Goal: Use online tool/utility: Utilize a website feature to perform a specific function

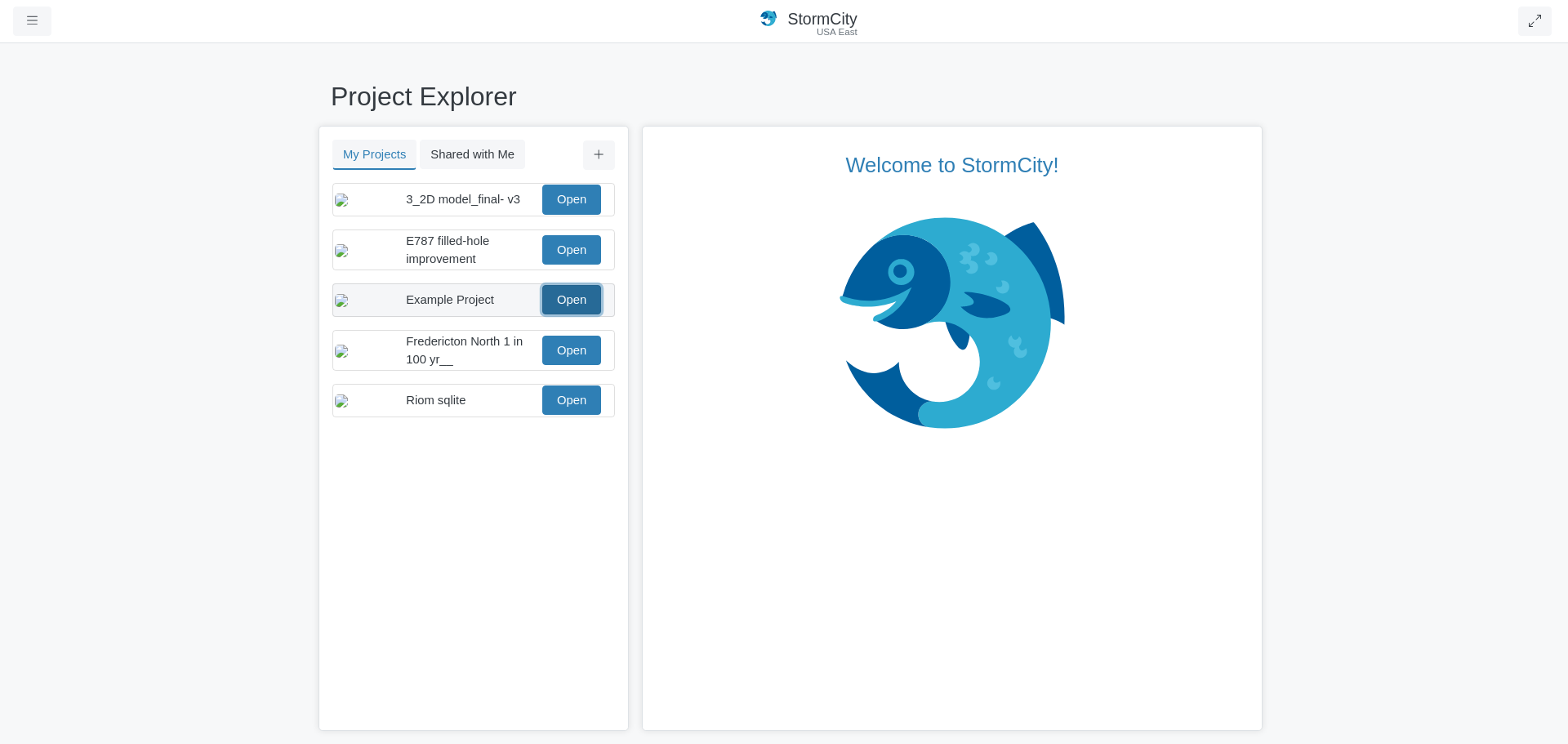
click at [571, 314] on link "Open" at bounding box center [571, 299] width 58 height 29
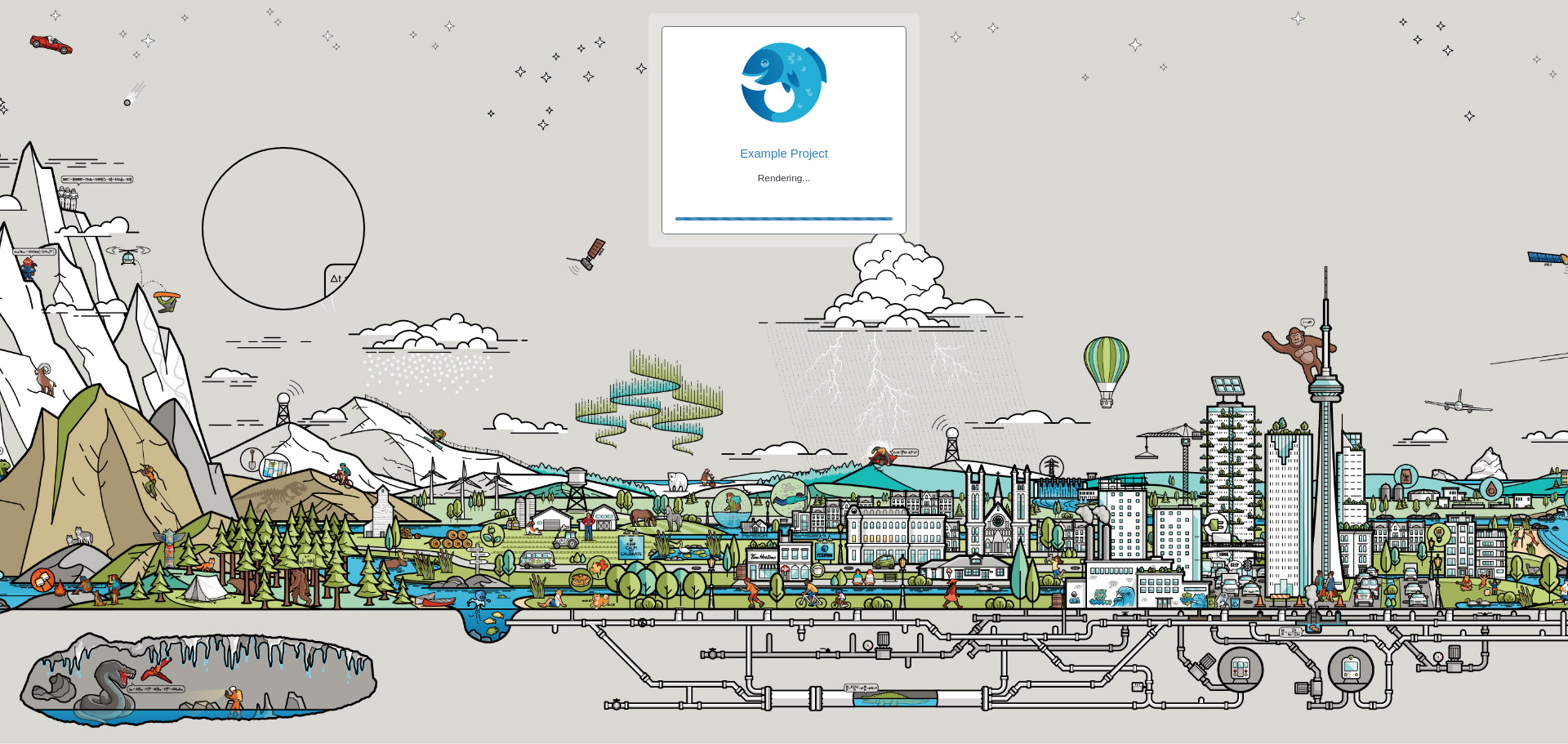
checkbox input "true"
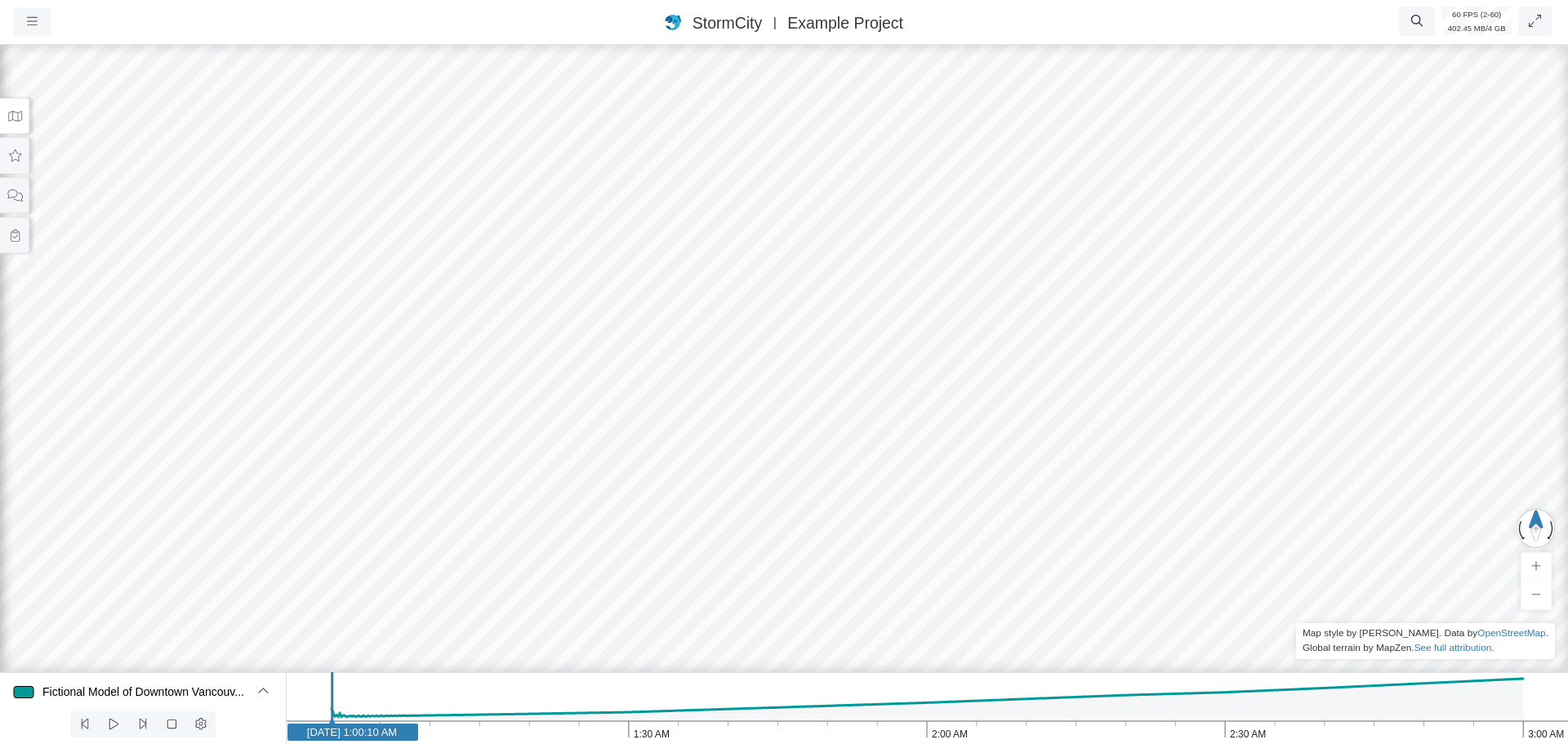
click at [15, 120] on icon at bounding box center [15, 116] width 16 height 13
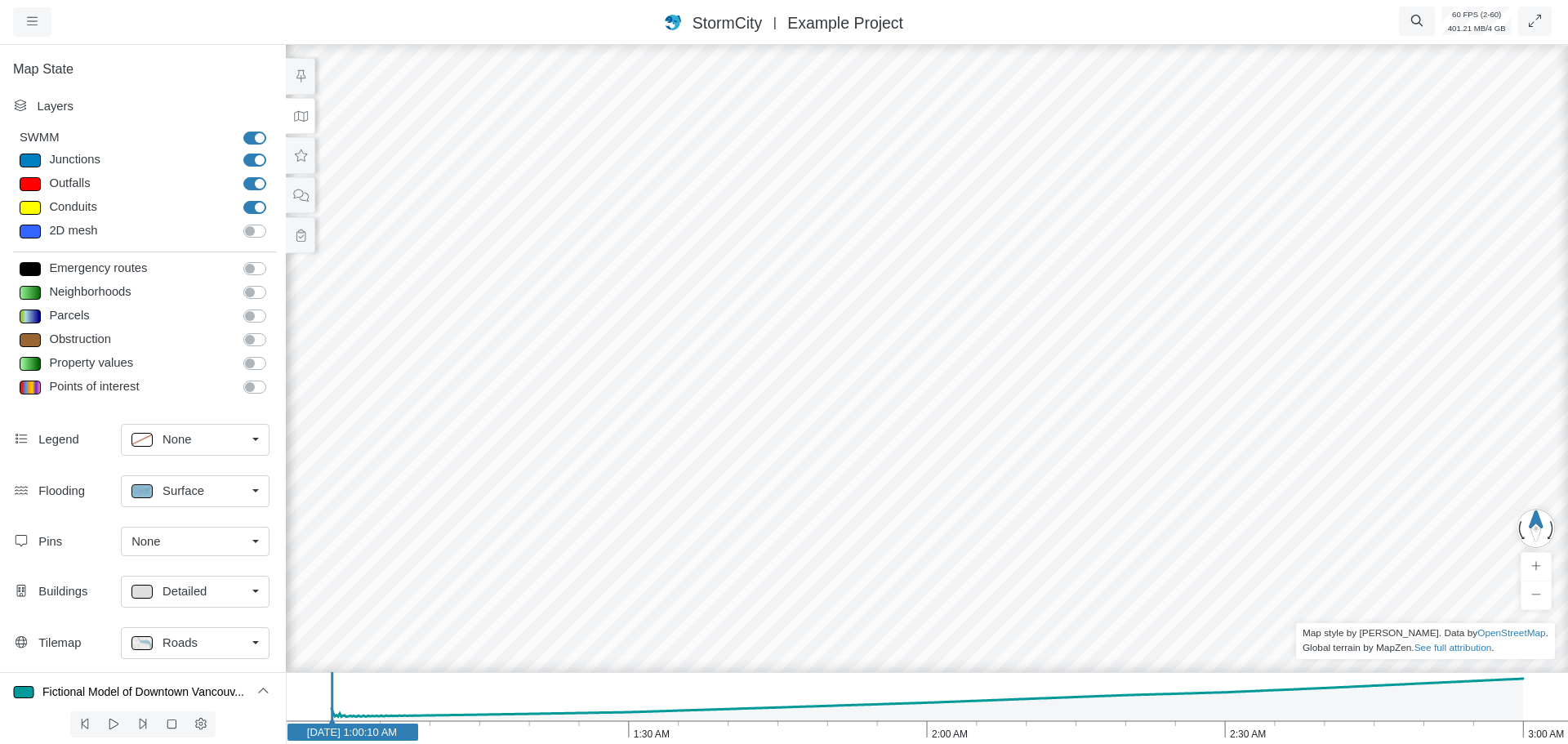
click at [273, 222] on label "2D mesh" at bounding box center [273, 222] width 0 height 0
click at [249, 231] on input "2D mesh" at bounding box center [250, 230] width 13 height 16
checkbox input "true"
click at [193, 594] on span "Detailed" at bounding box center [185, 591] width 44 height 18
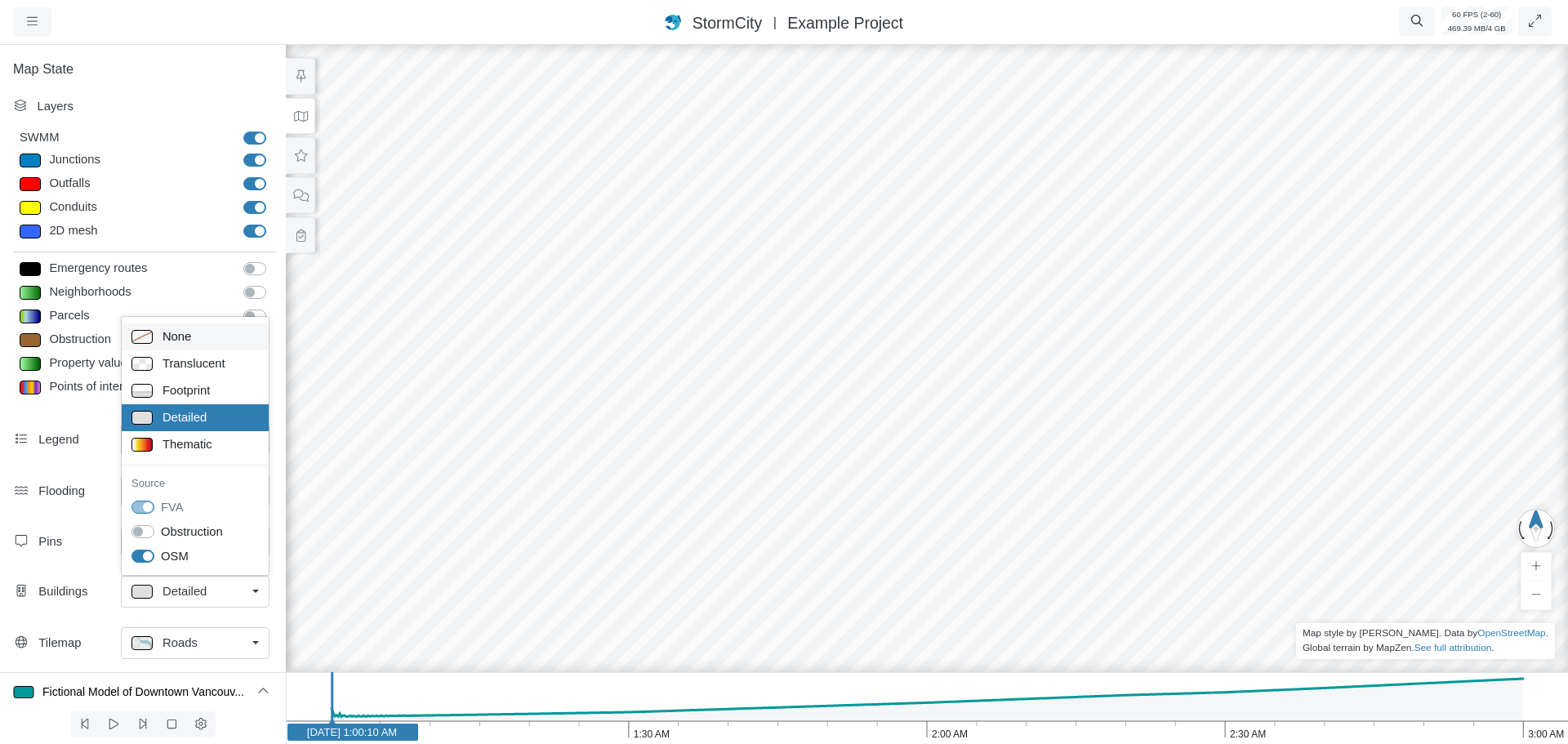
click at [191, 342] on span "None" at bounding box center [177, 337] width 28 height 18
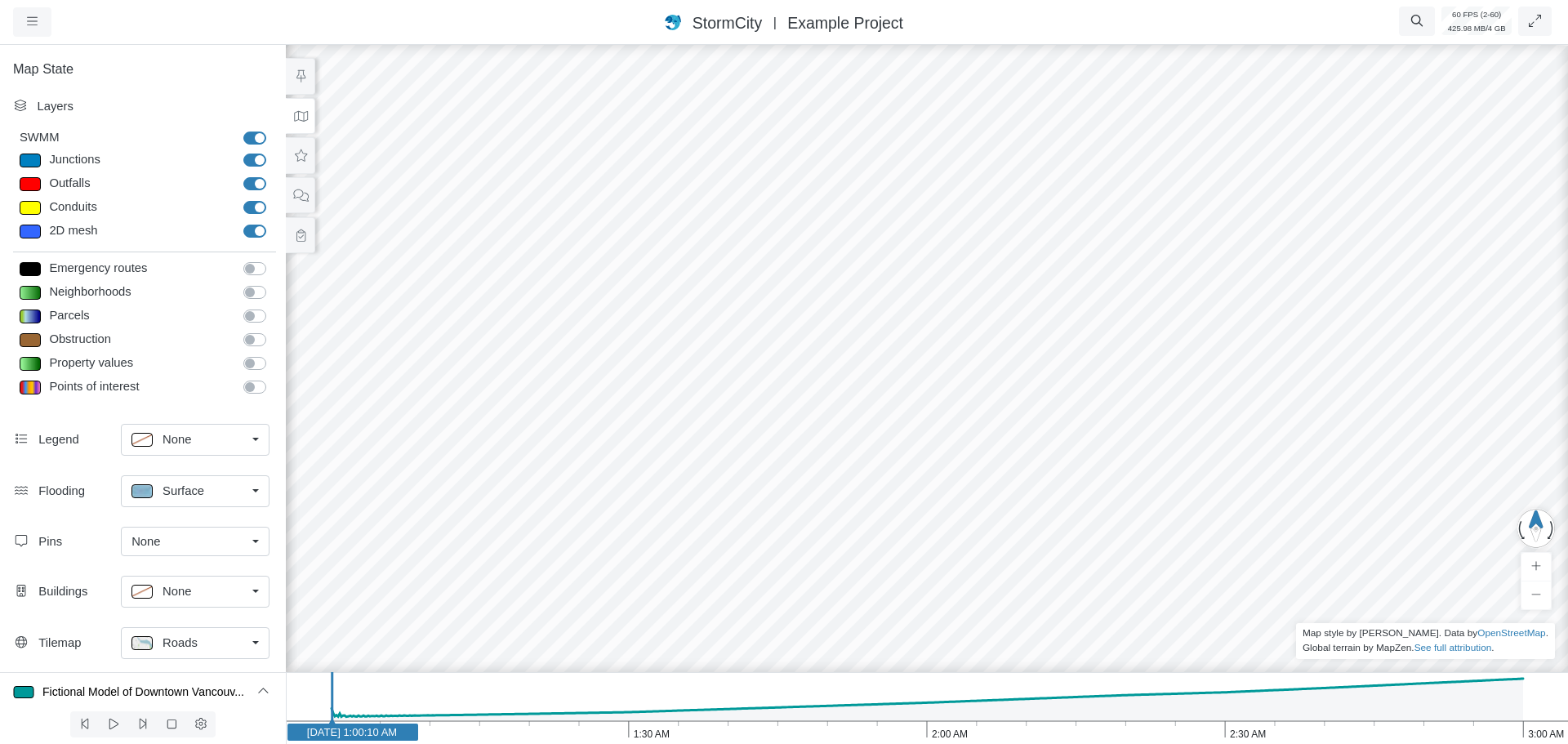
click at [195, 640] on span "Roads" at bounding box center [180, 643] width 35 height 18
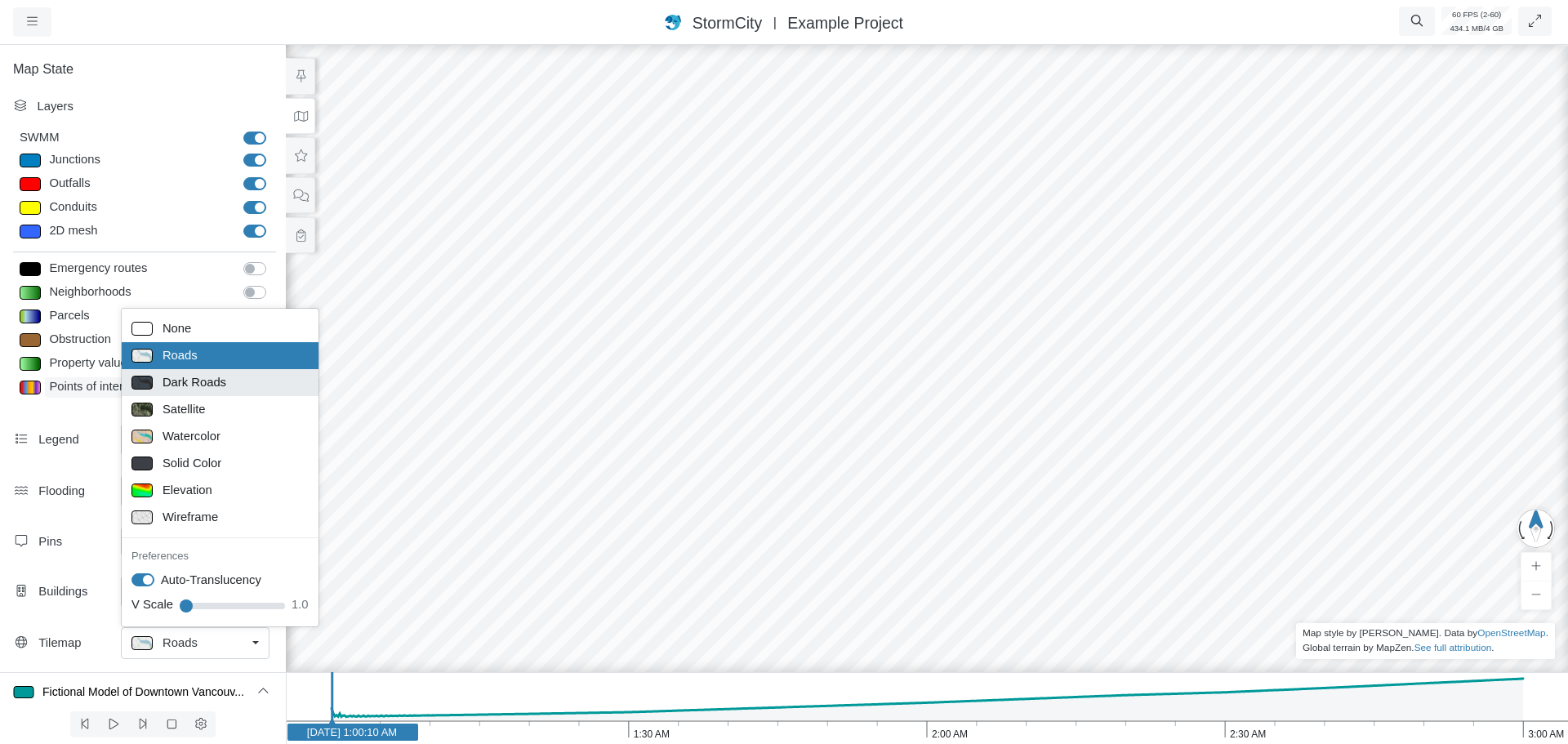
click at [199, 388] on span "Dark Roads" at bounding box center [195, 382] width 63 height 18
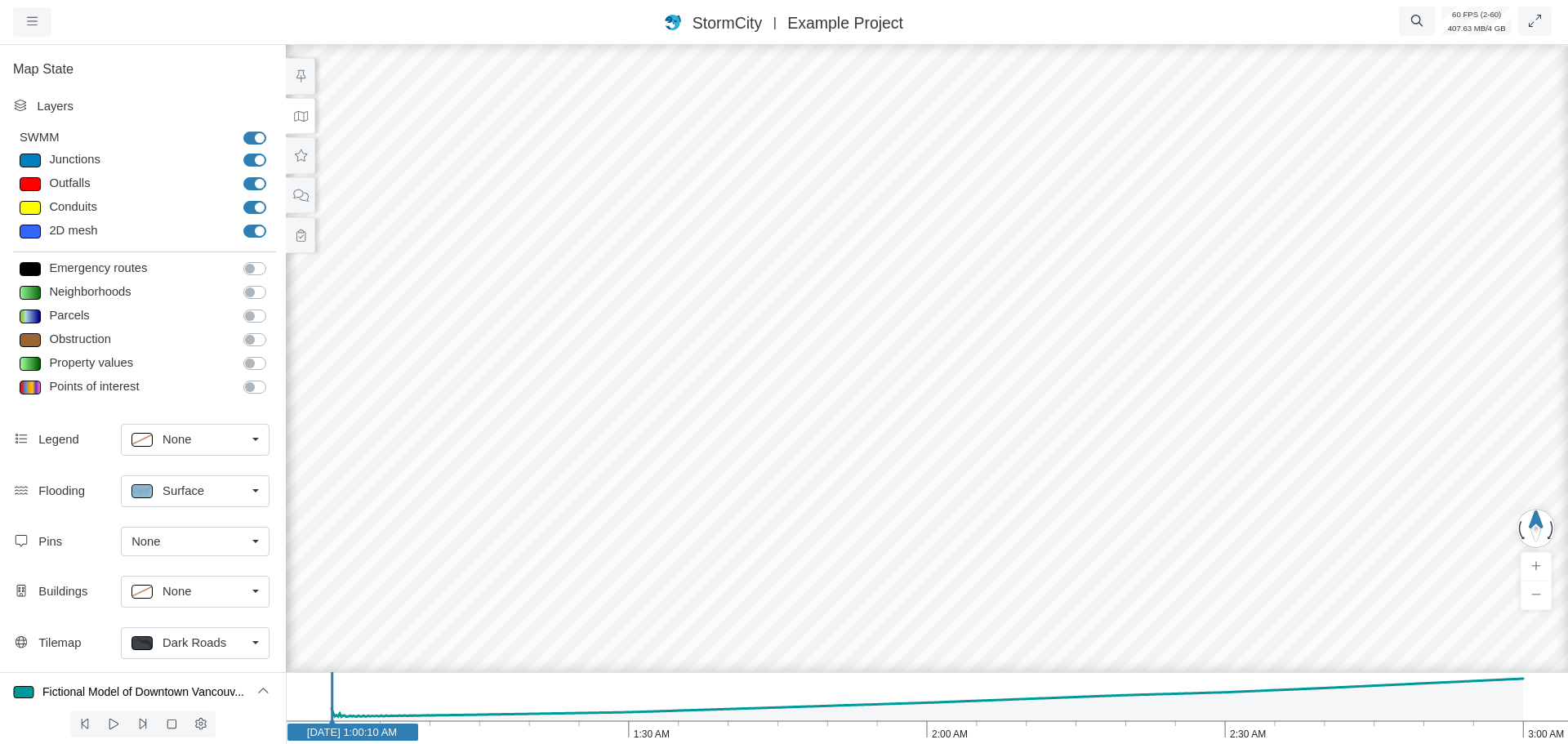
click at [617, 276] on div at bounding box center [926, 392] width 1568 height 702
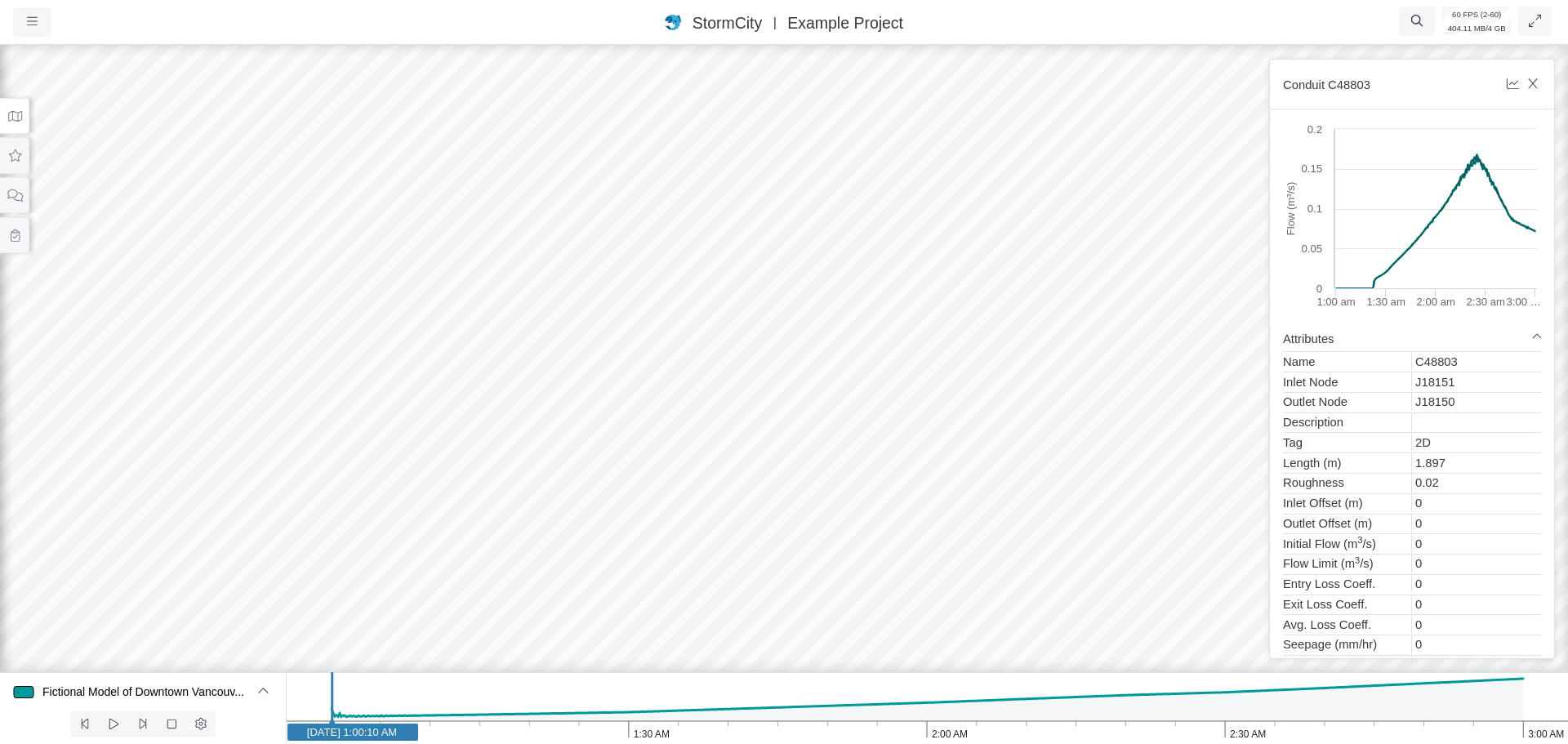
click at [567, 303] on div at bounding box center [784, 392] width 1568 height 702
click at [591, 326] on div at bounding box center [784, 392] width 1568 height 702
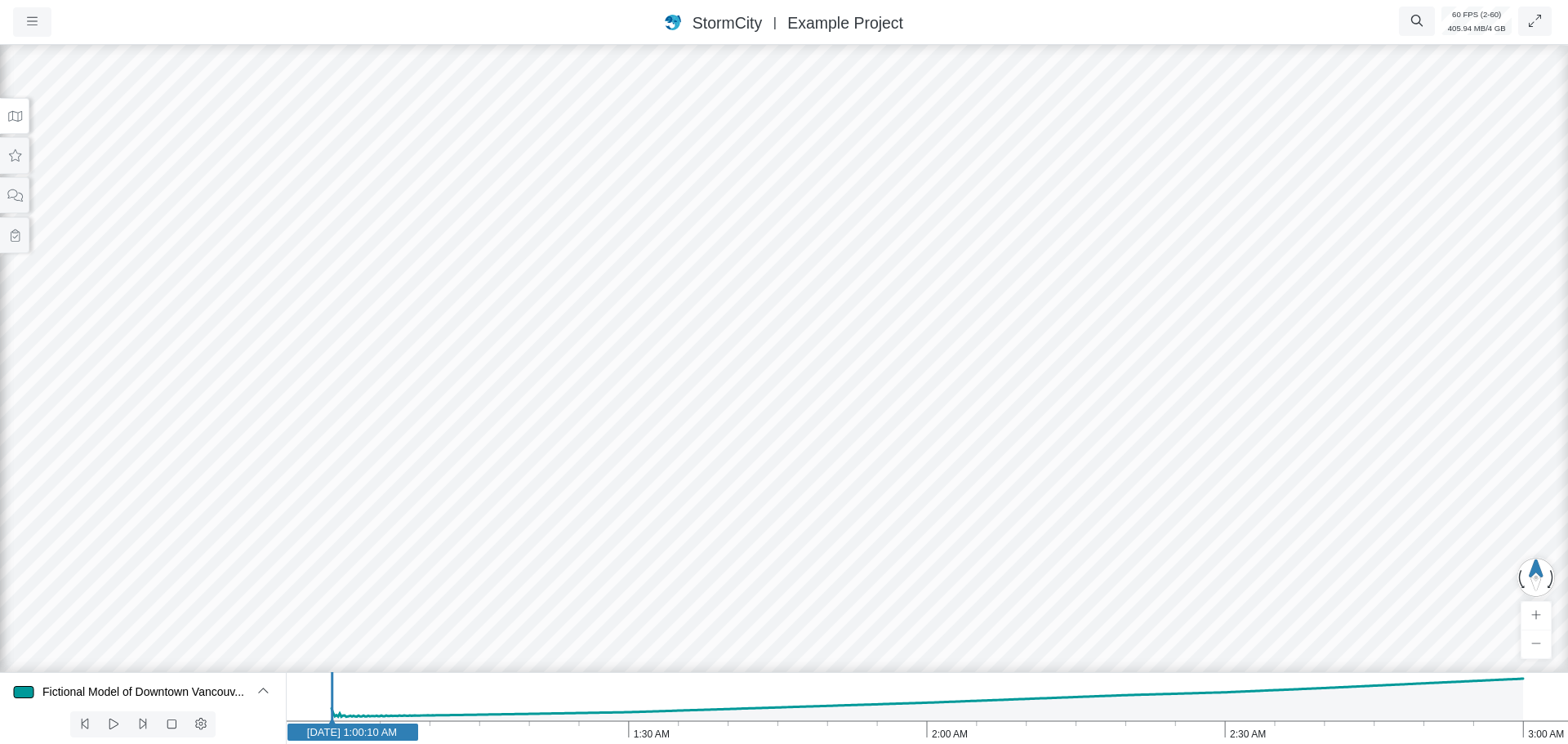
click at [591, 326] on div at bounding box center [784, 392] width 1568 height 702
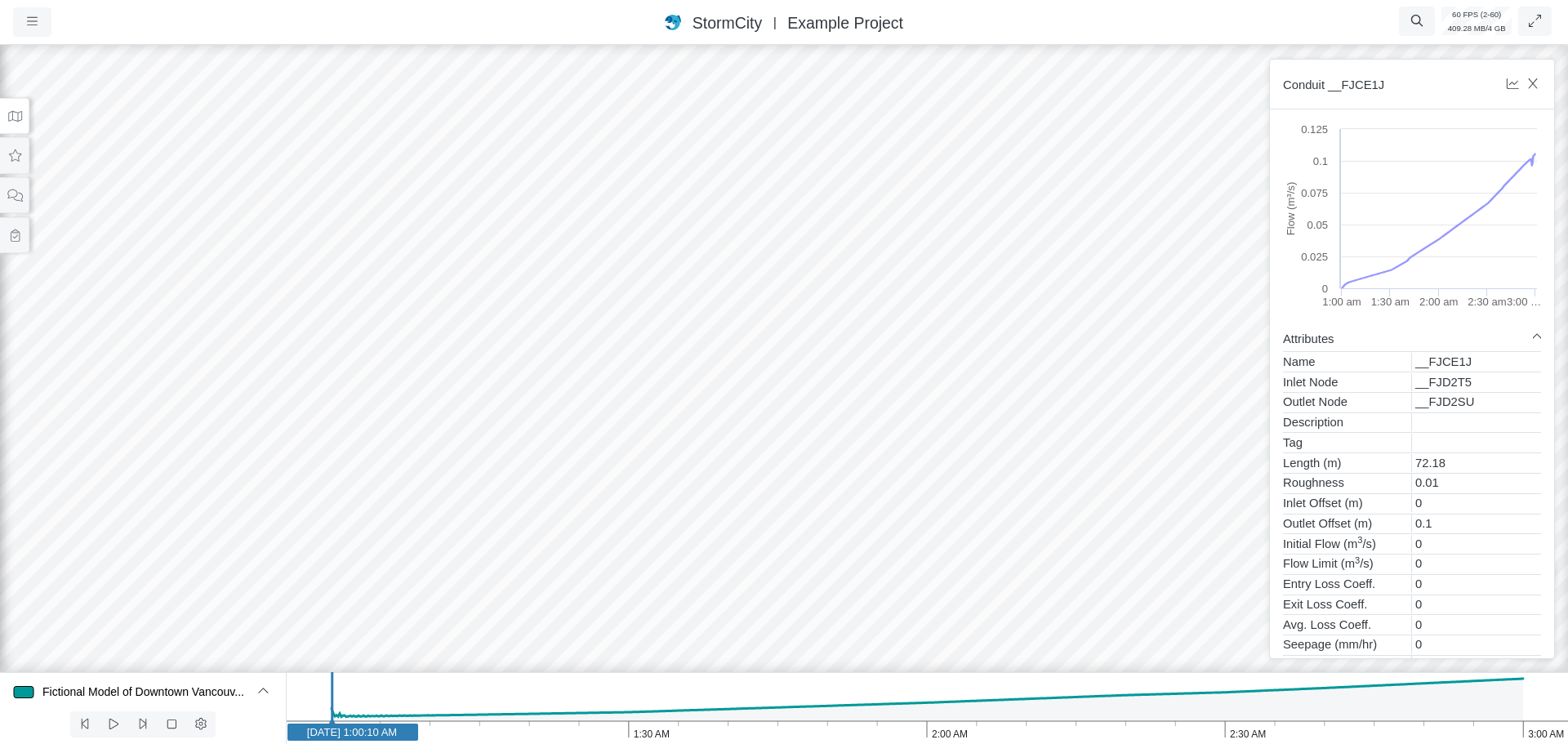
click at [589, 327] on div at bounding box center [784, 392] width 1568 height 702
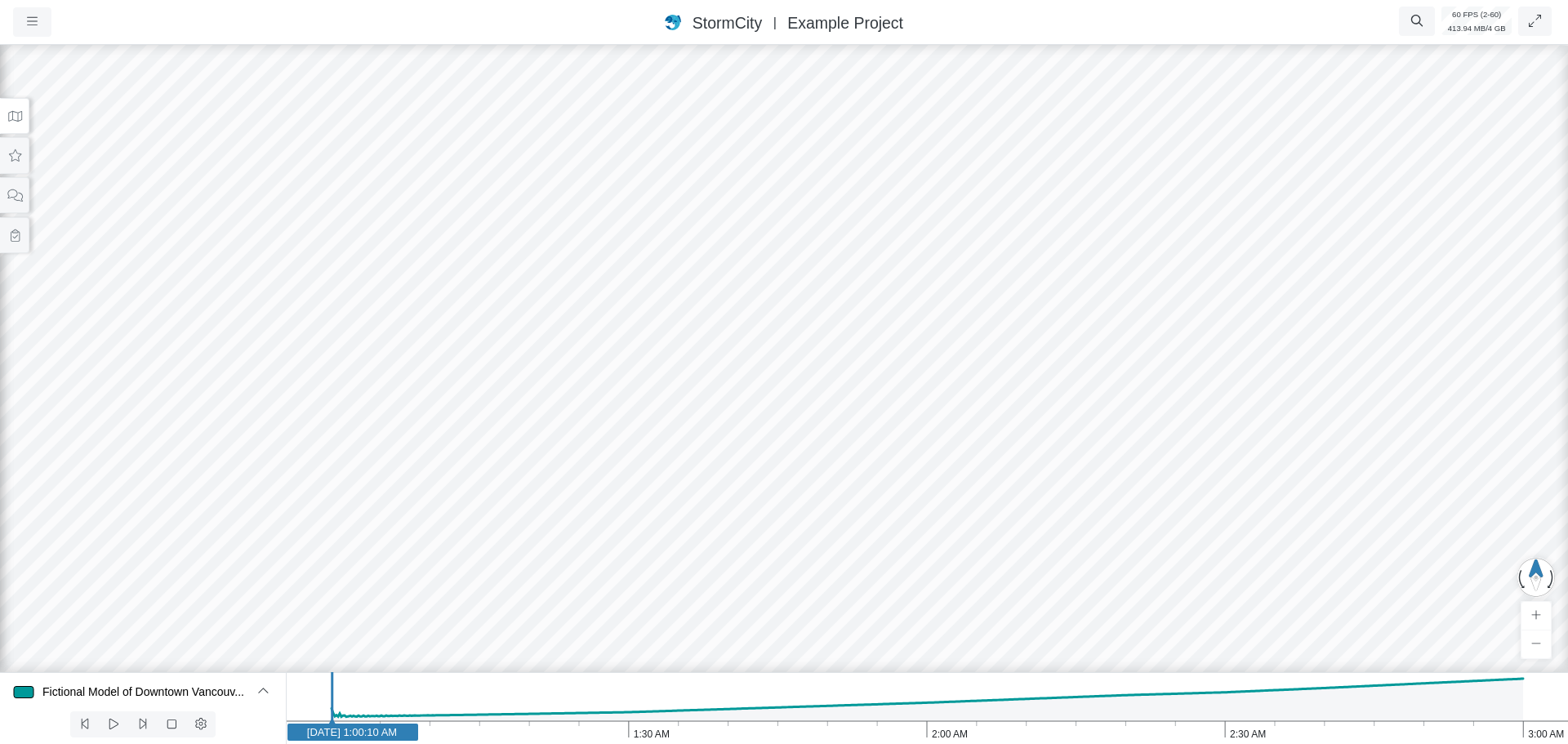
click at [557, 315] on div at bounding box center [784, 392] width 1568 height 702
click at [540, 307] on div at bounding box center [784, 392] width 1568 height 702
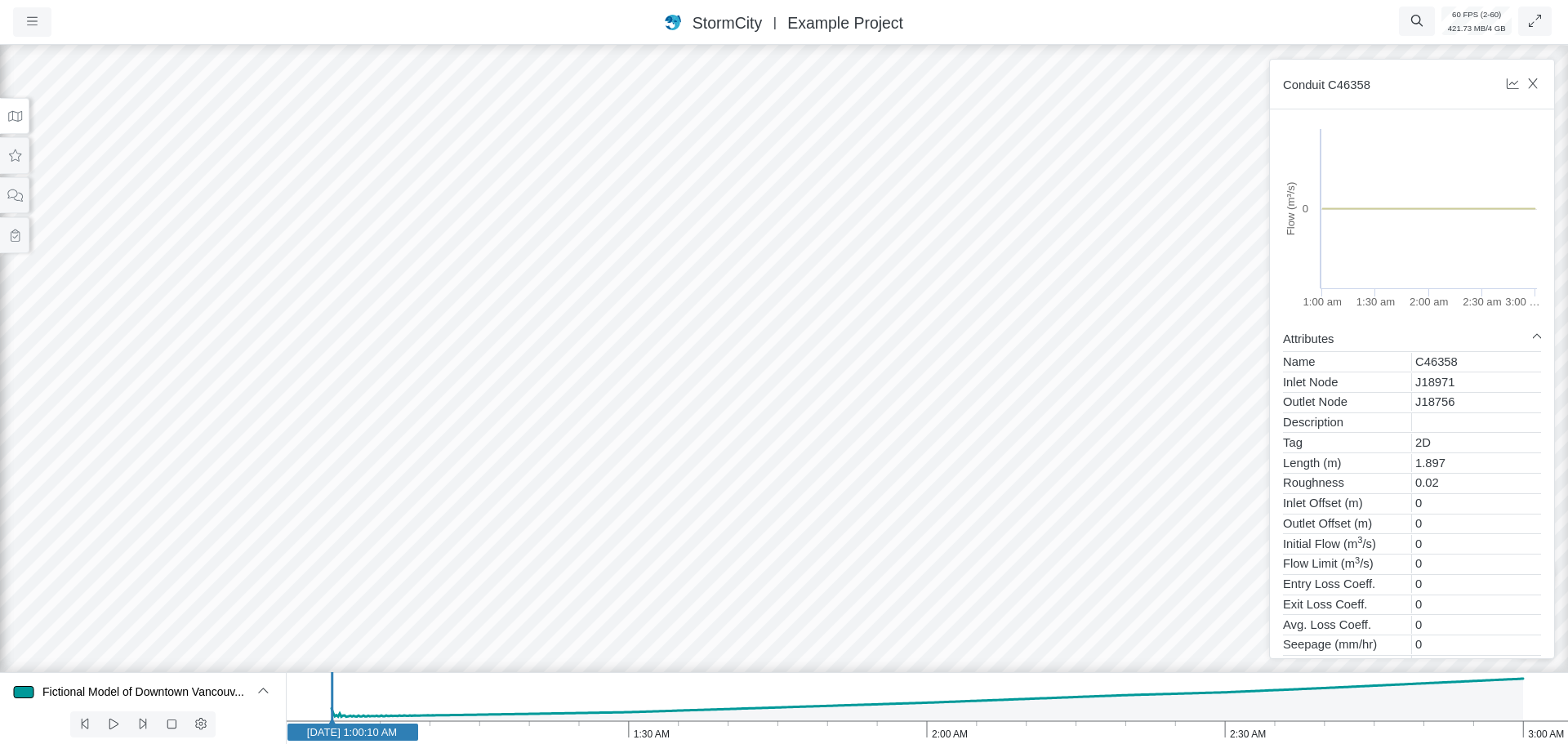
click at [18, 118] on icon at bounding box center [15, 116] width 16 height 13
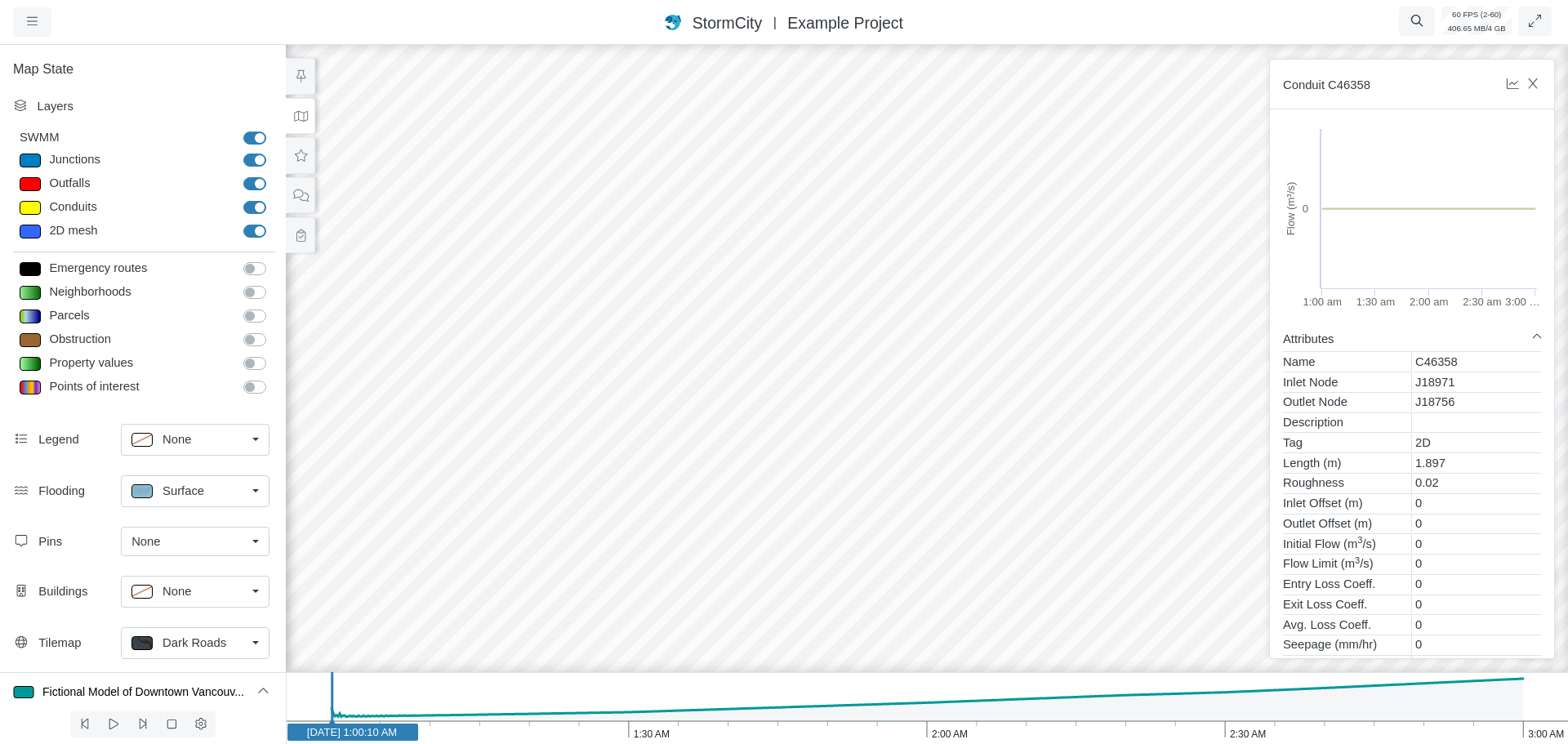
click at [31, 208] on div at bounding box center [29, 207] width 21 height 14
type input "Visible"
checkbox input "true"
type input "2"
checkbox input "true"
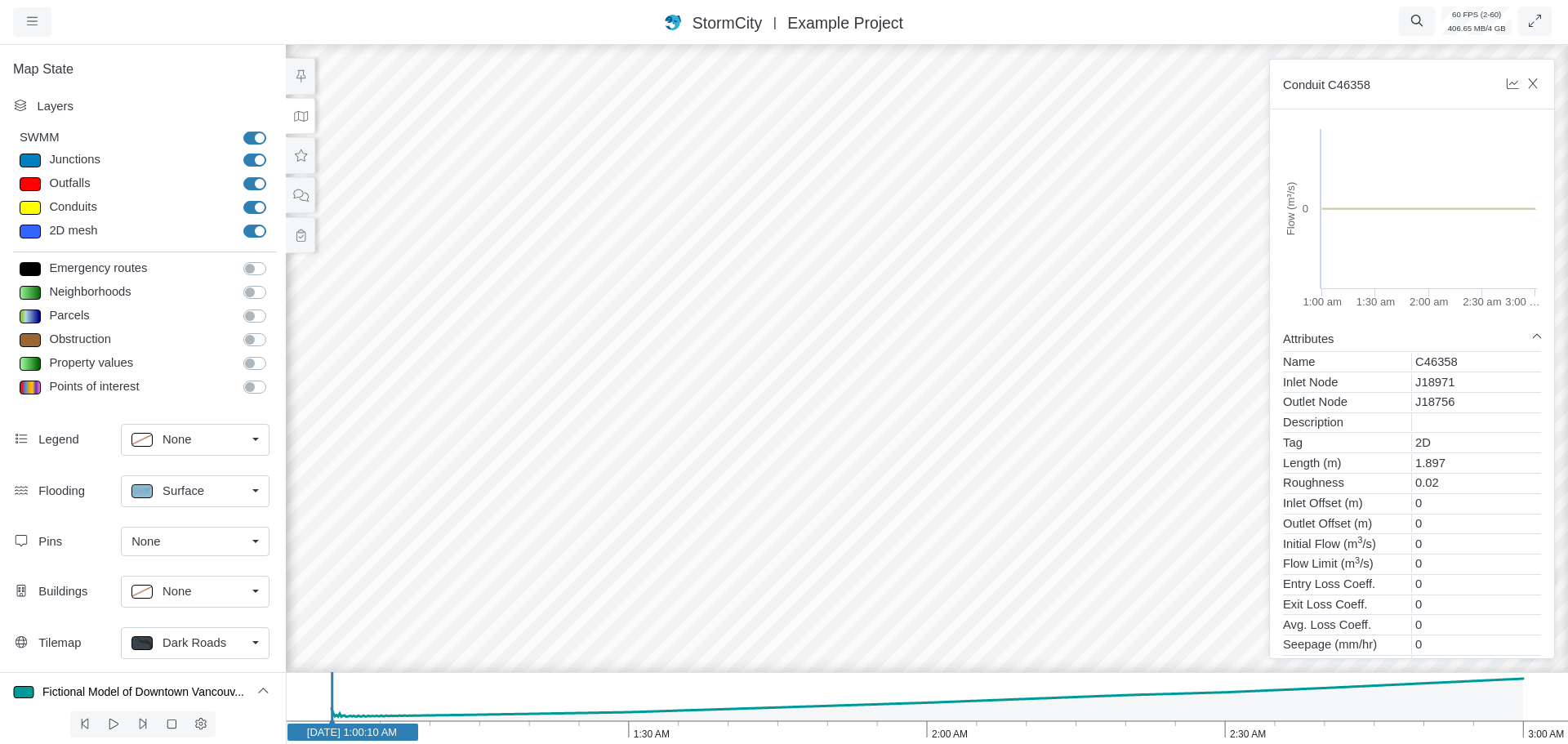
type input "0"
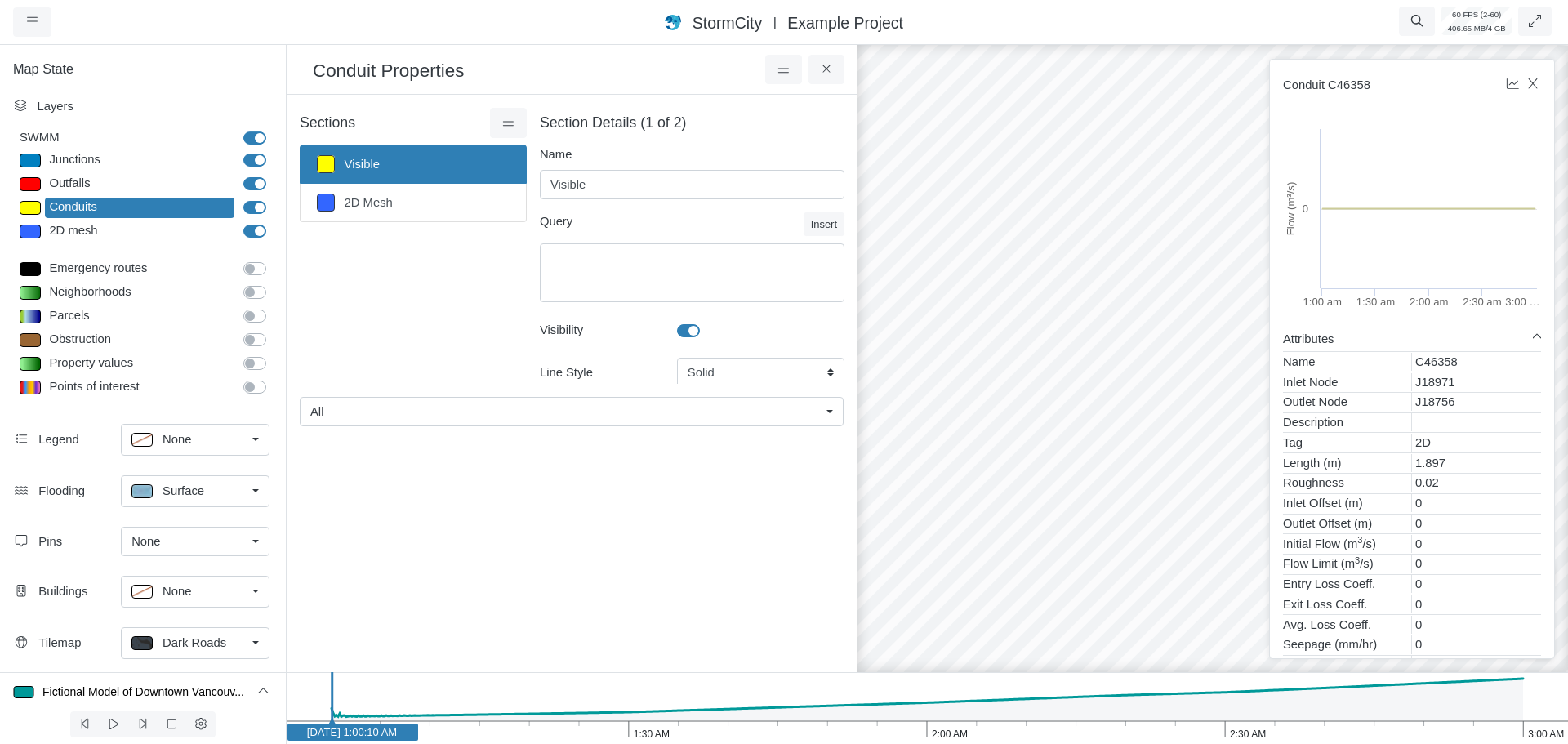
type input "2"
click at [396, 201] on link "2D Mesh" at bounding box center [414, 203] width 227 height 38
type input "2D Mesh"
type textarea "Tag='2D_In'"
type input "0.5"
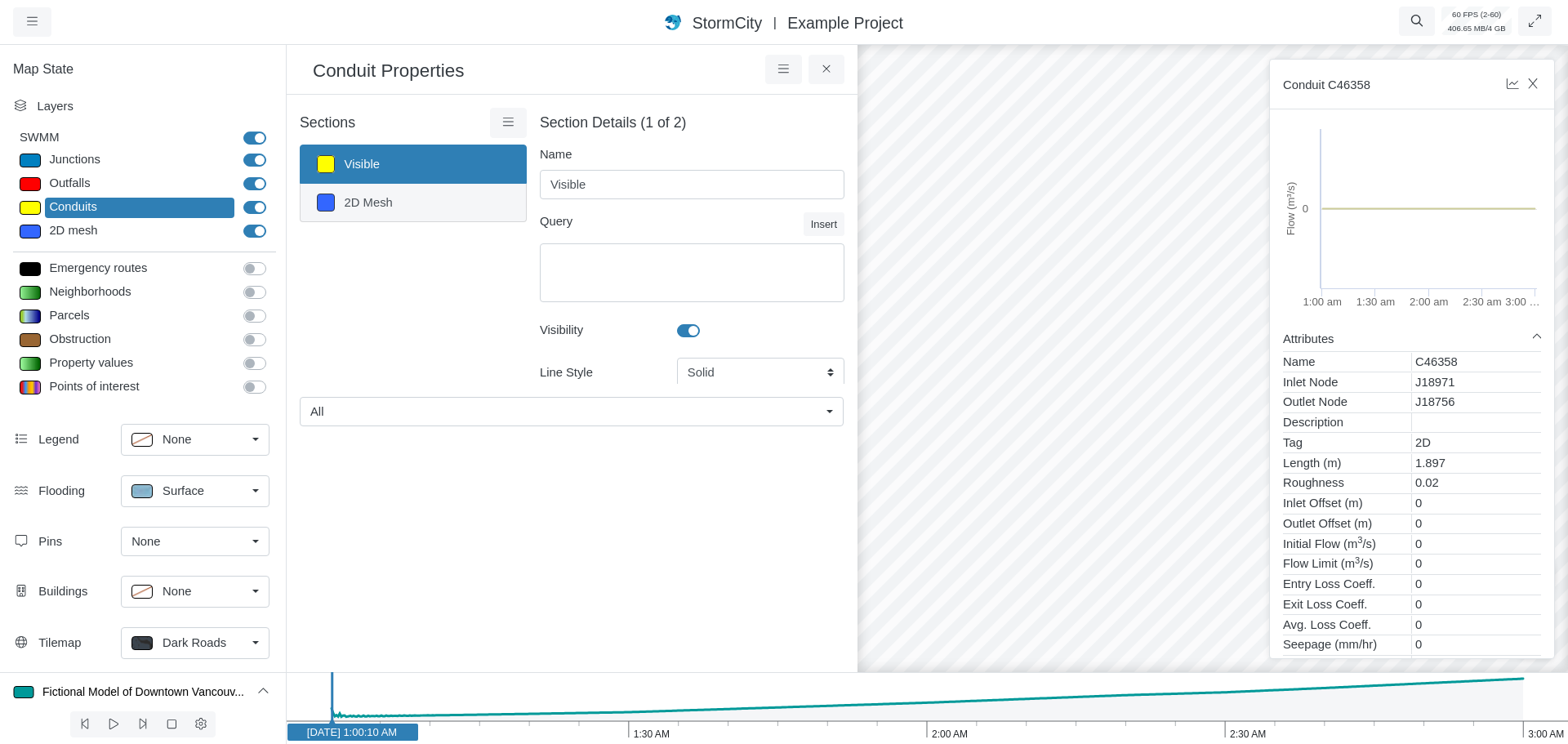
checkbox input "false"
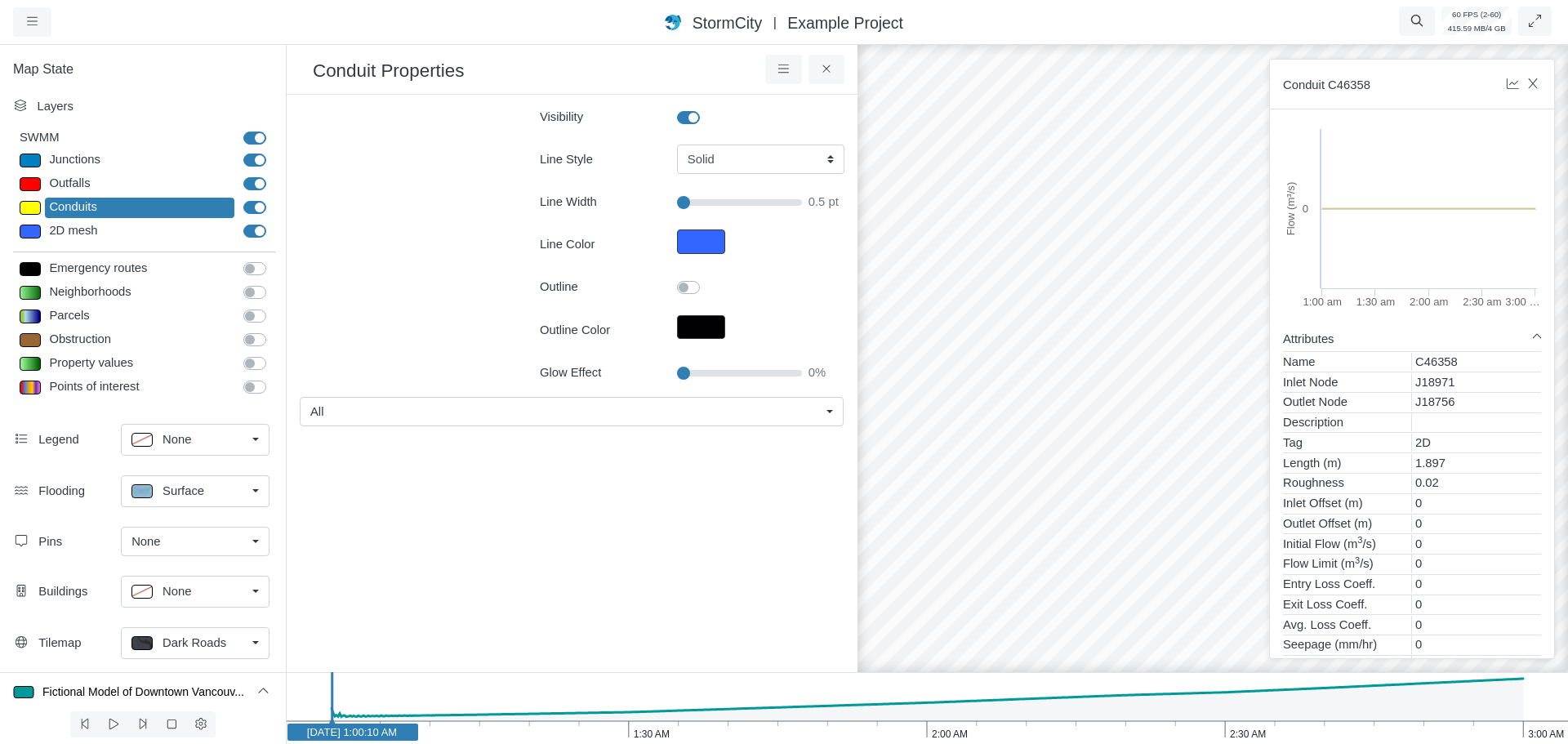
scroll to position [245, 0]
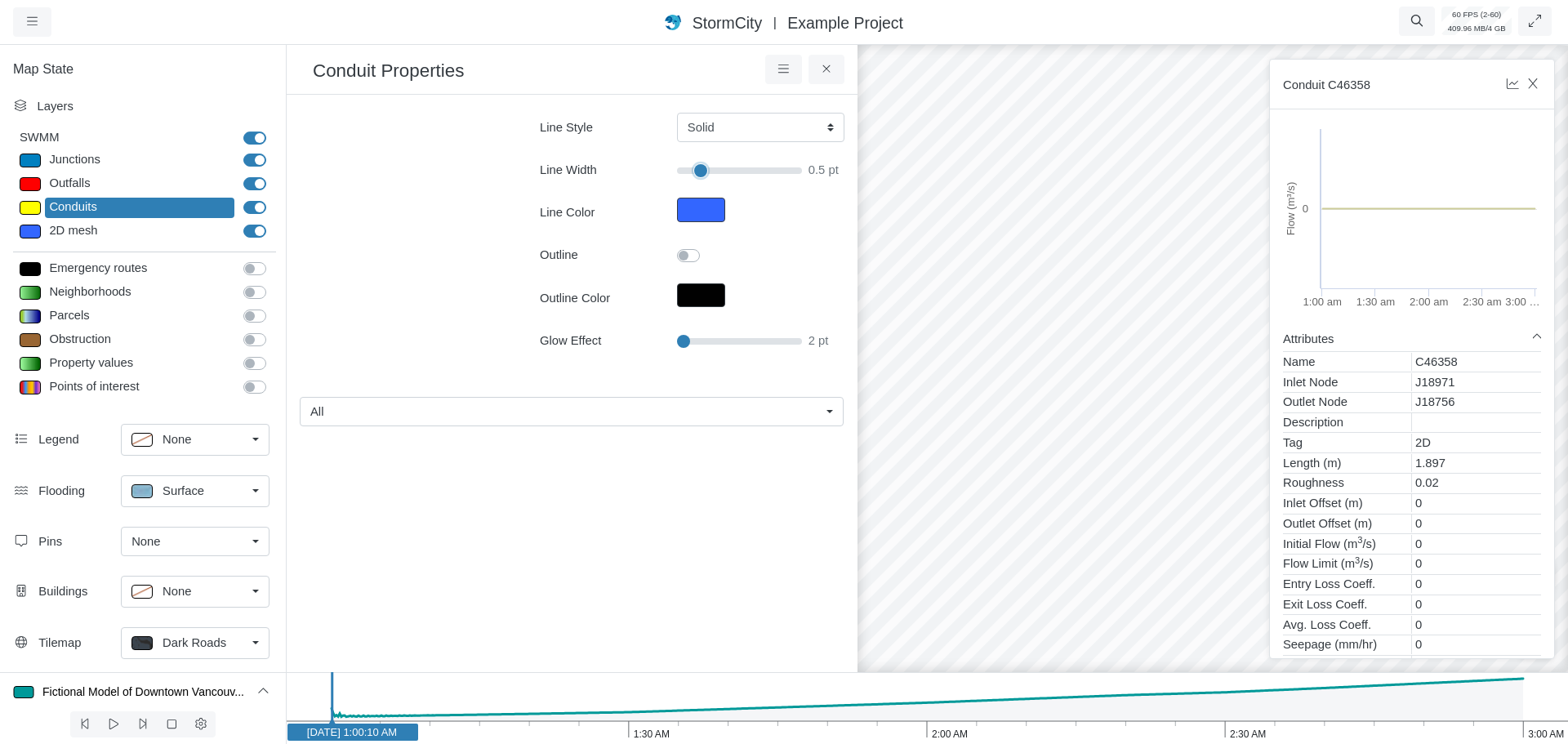
click at [697, 169] on input "range" at bounding box center [739, 171] width 125 height 18
click at [718, 170] on input "range" at bounding box center [739, 171] width 125 height 18
type input "4"
click at [827, 72] on icon at bounding box center [827, 68] width 16 height 13
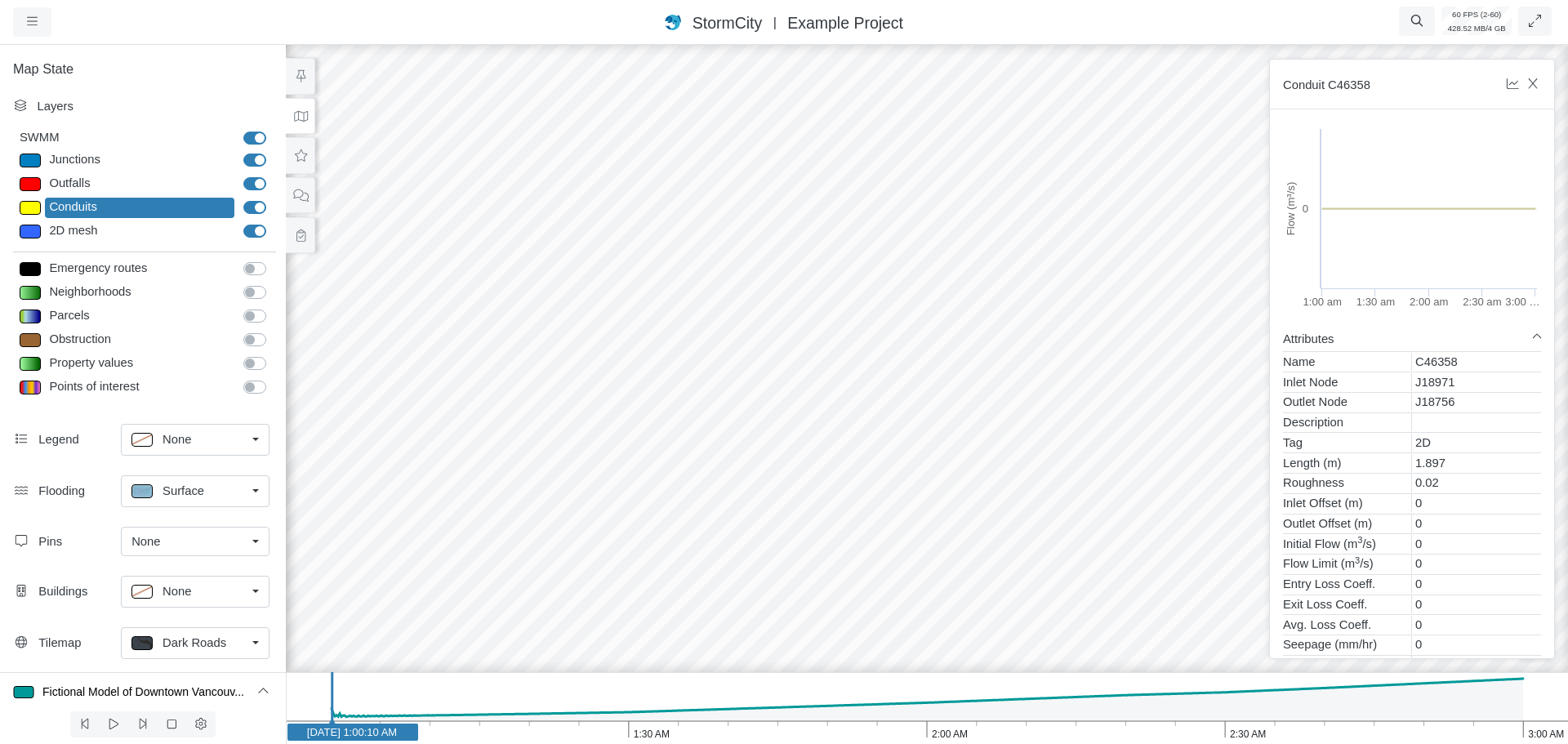
click at [672, 284] on div at bounding box center [926, 392] width 1568 height 702
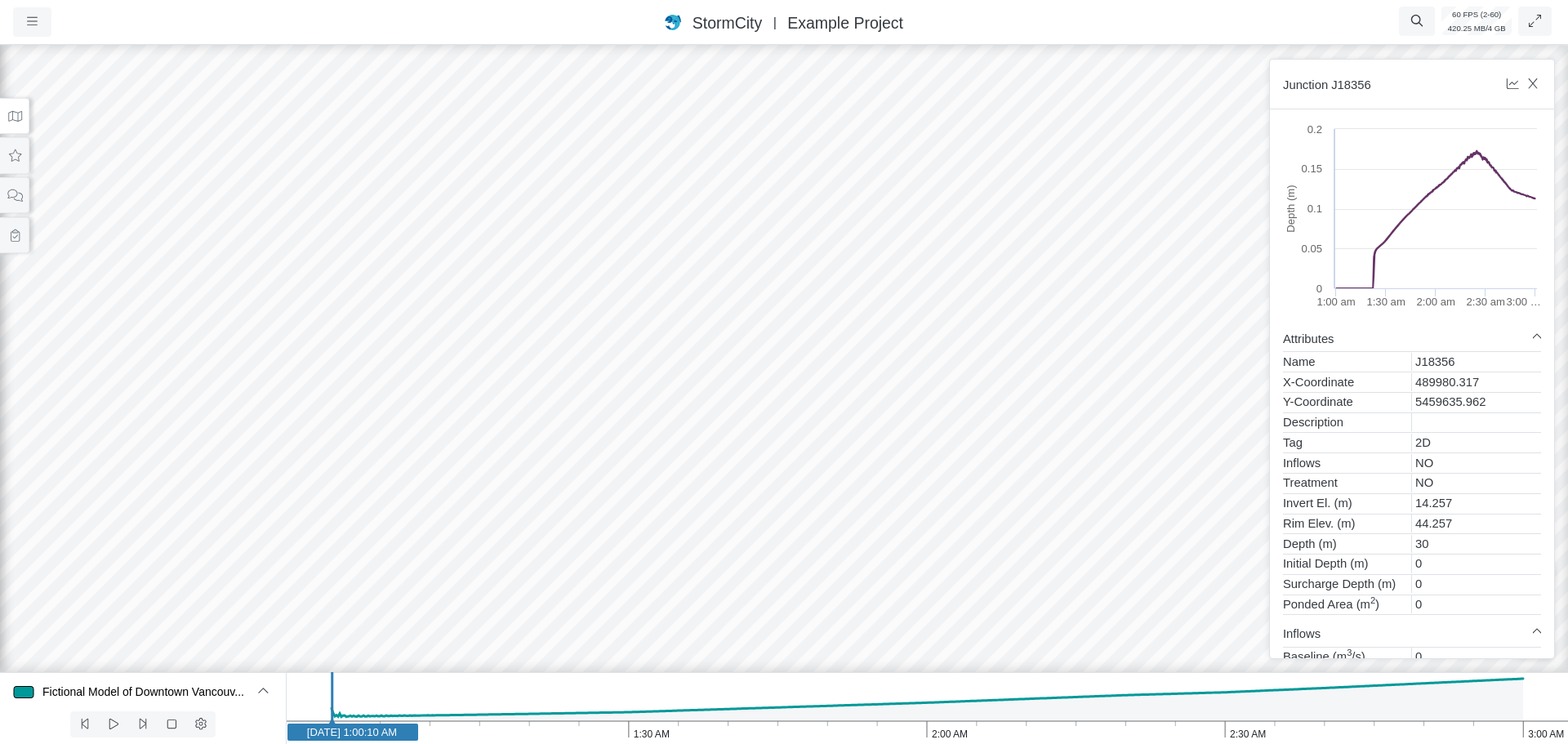
click at [549, 301] on div at bounding box center [784, 392] width 1568 height 702
click at [545, 296] on div at bounding box center [784, 392] width 1568 height 702
click at [533, 286] on div at bounding box center [784, 392] width 1568 height 702
click at [535, 289] on div at bounding box center [784, 392] width 1568 height 702
click at [23, 124] on button at bounding box center [14, 116] width 29 height 37
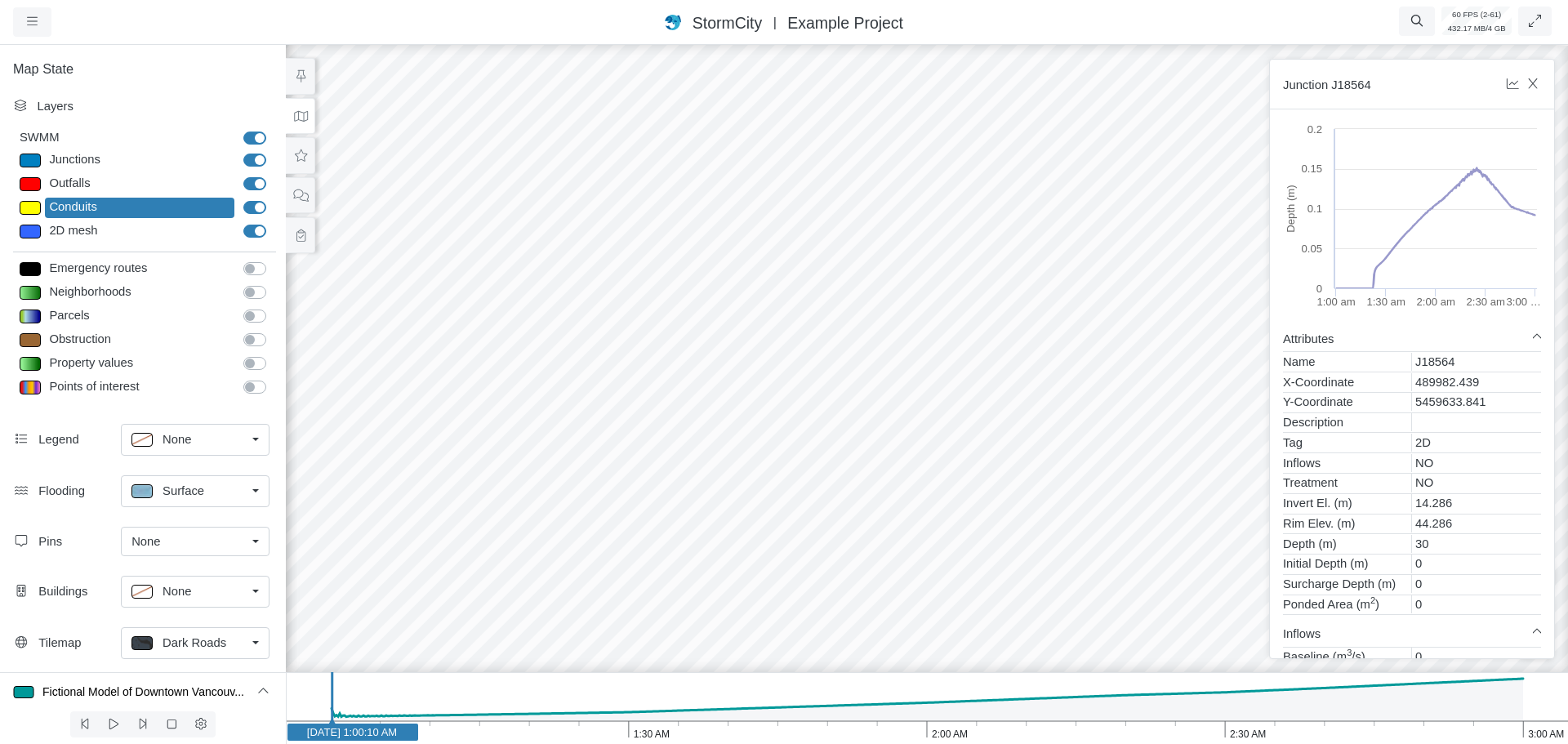
click at [31, 161] on div at bounding box center [29, 160] width 21 height 14
type input "Visible"
select select "CIRCLE"
type input "7"
checkbox input "true"
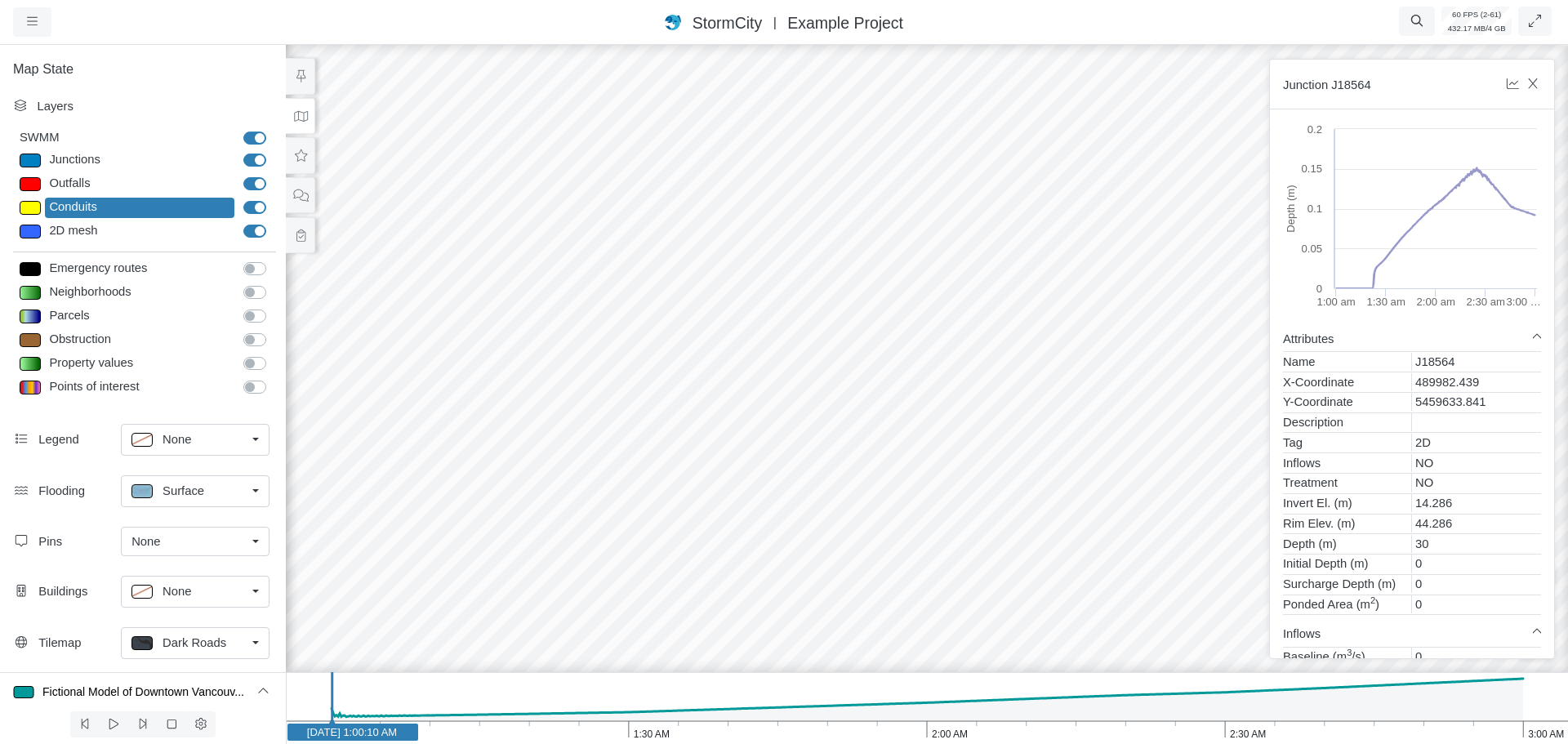
select select "None"
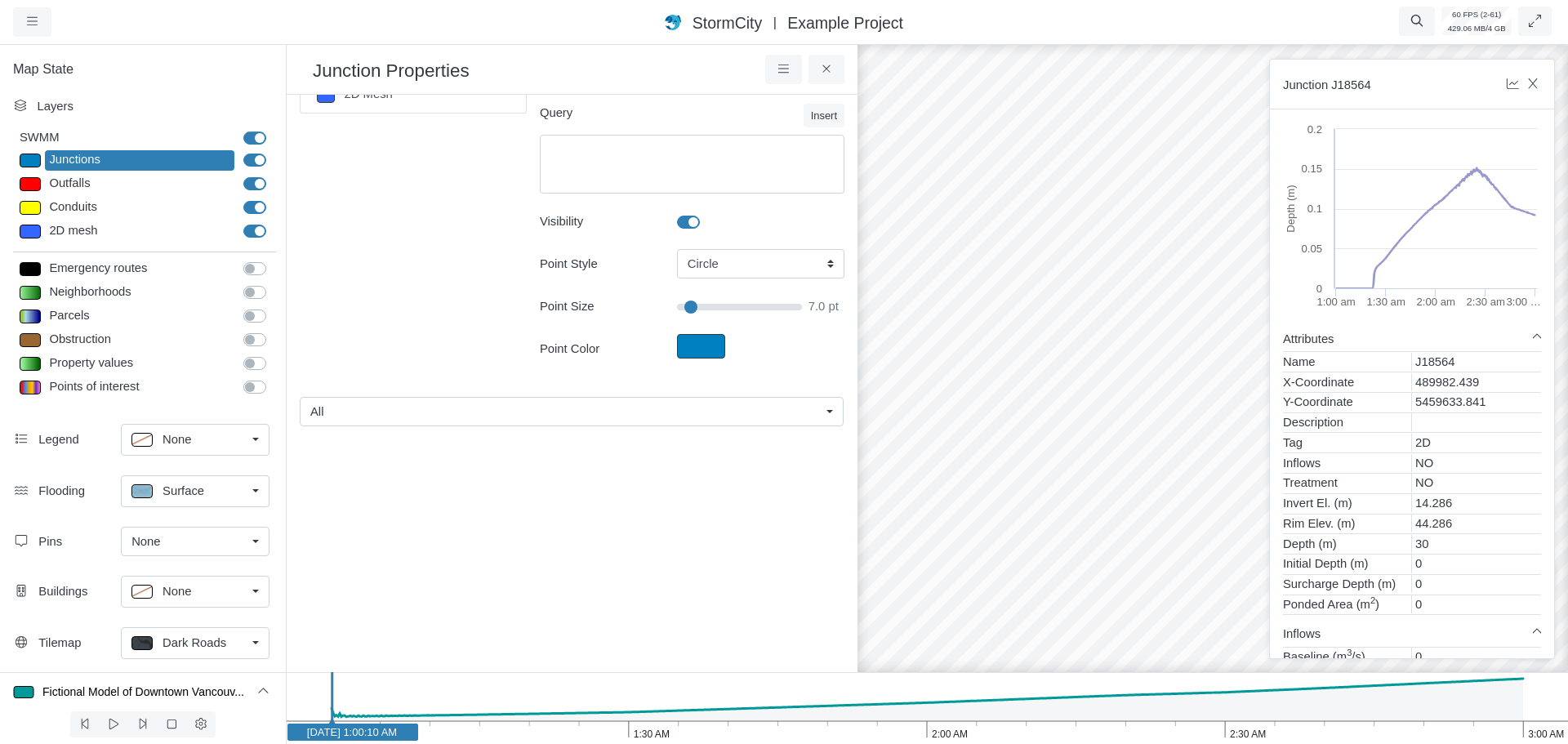
scroll to position [0, 0]
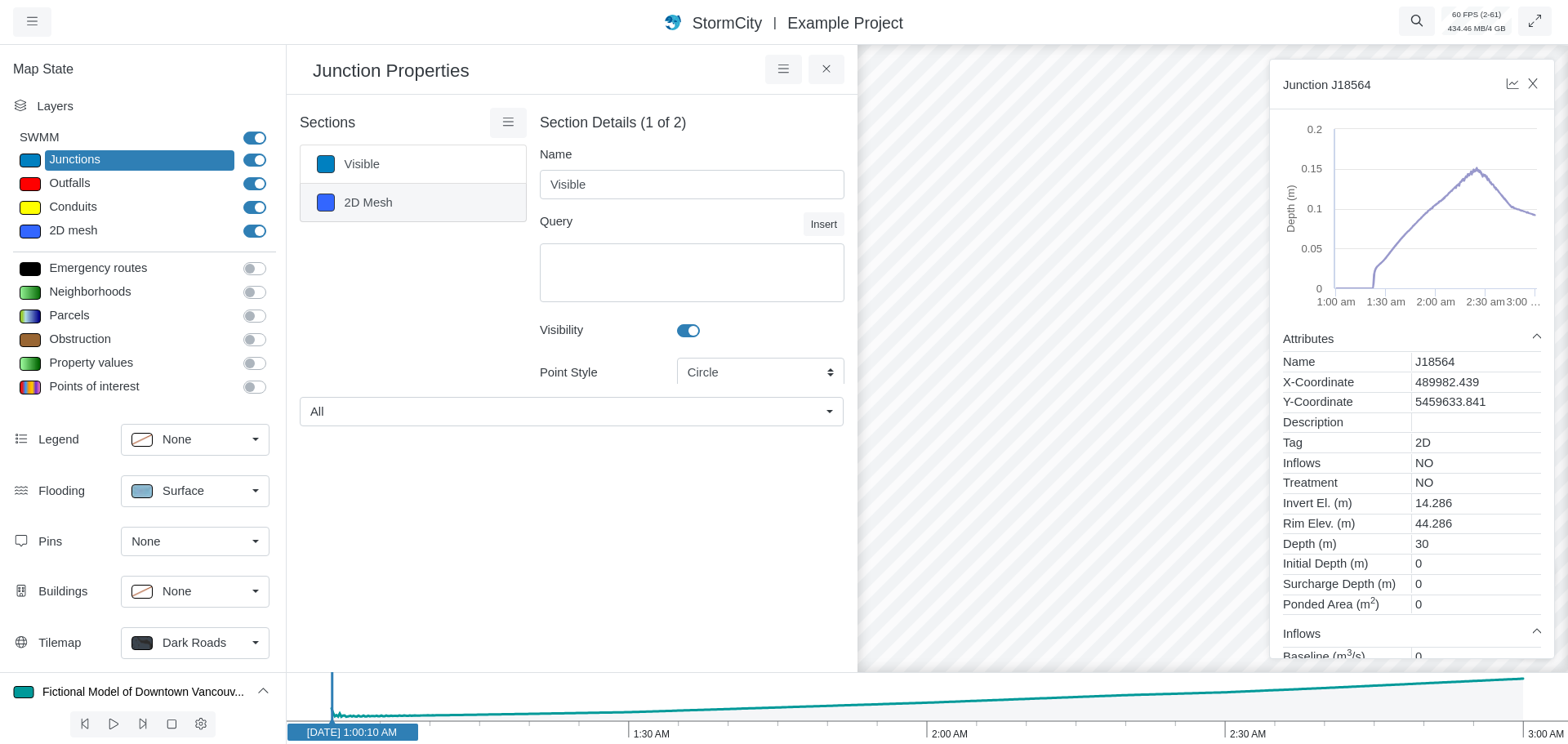
click at [393, 209] on link "2D Mesh" at bounding box center [414, 203] width 227 height 38
type input "2D Mesh"
type textarea "Tag='2D_In'"
type input "4"
click at [707, 321] on label at bounding box center [707, 321] width 0 height 0
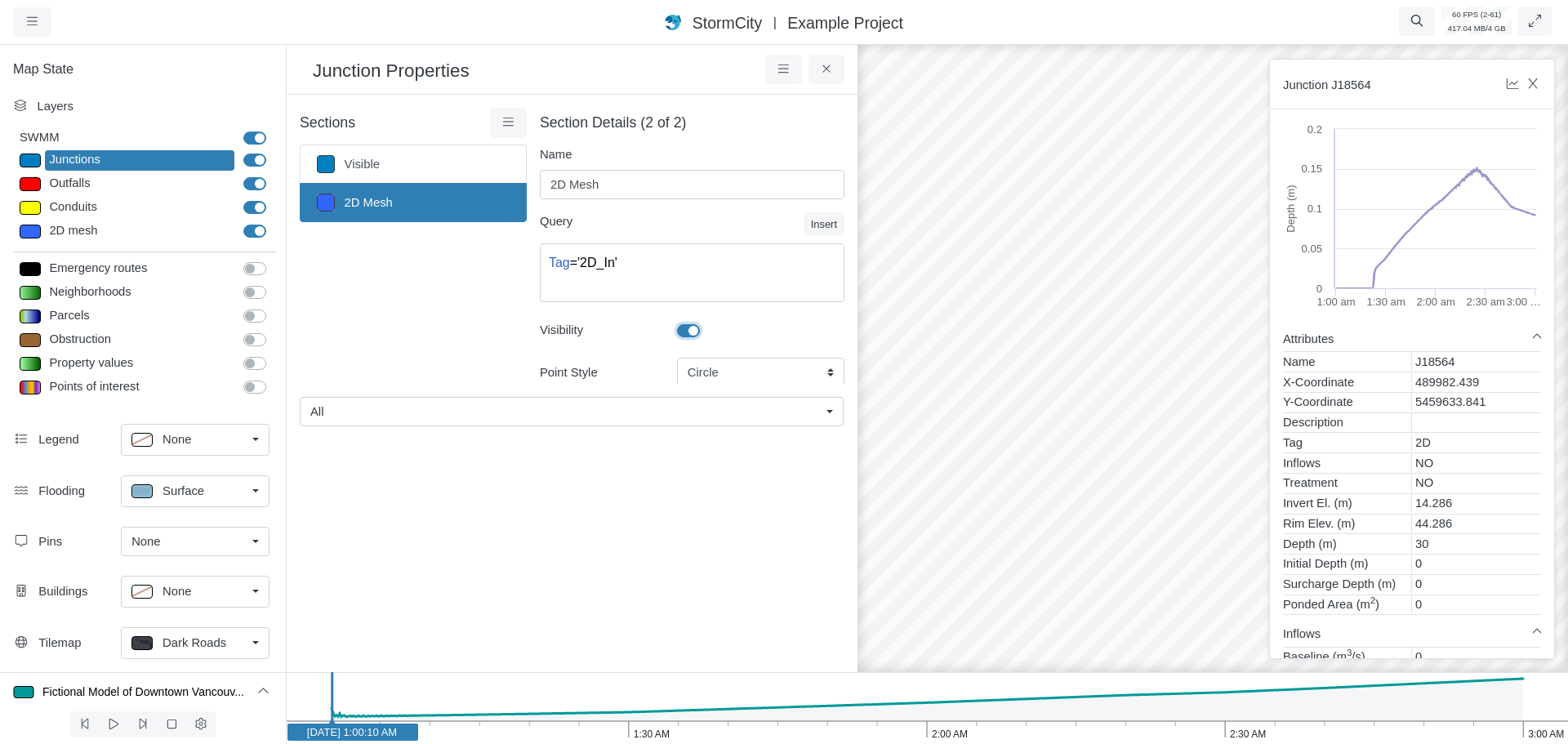
click at [681, 328] on input "Visibility" at bounding box center [683, 329] width 13 height 16
checkbox input "false"
type input "4"
click at [831, 73] on icon at bounding box center [827, 68] width 16 height 13
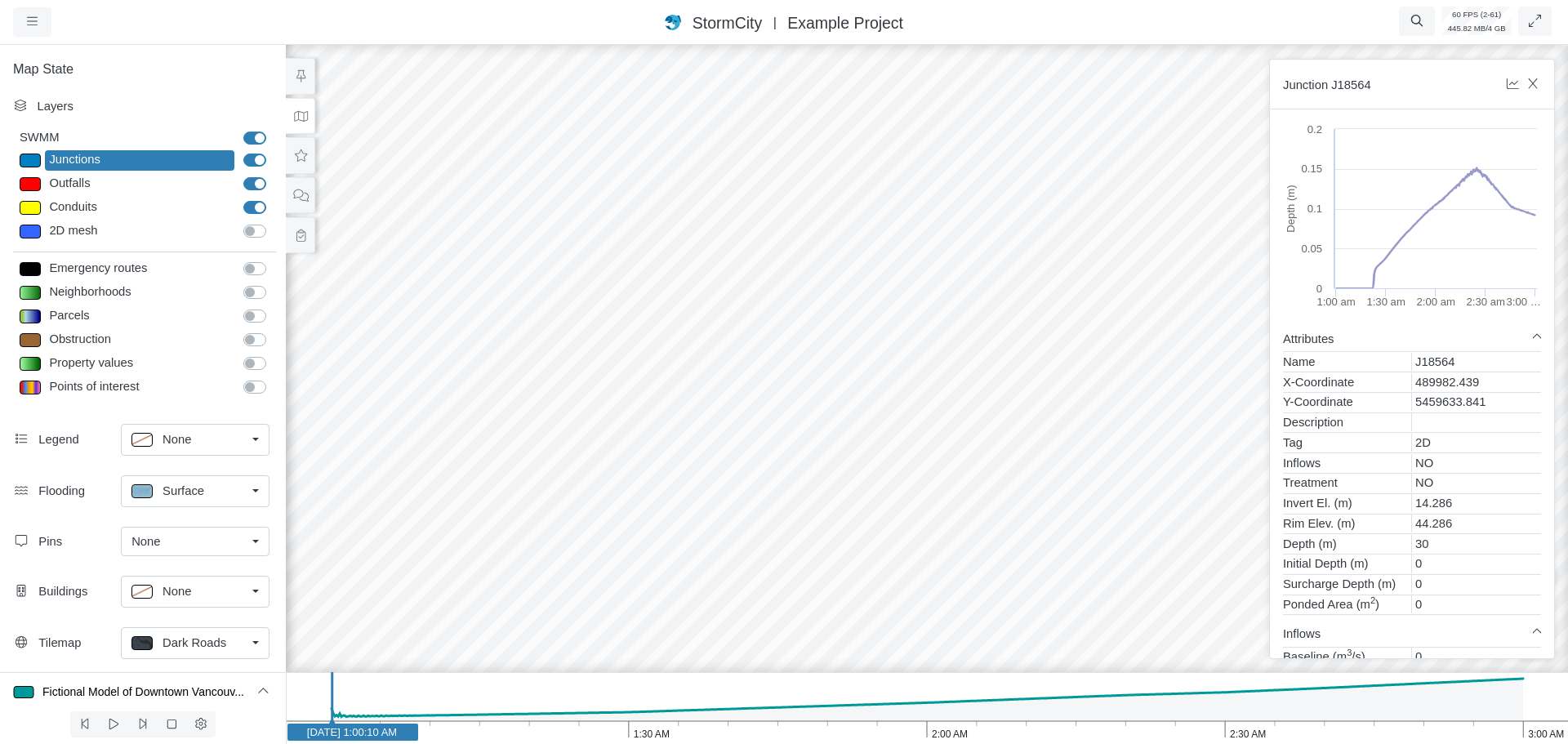
click at [714, 316] on div at bounding box center [926, 392] width 1568 height 702
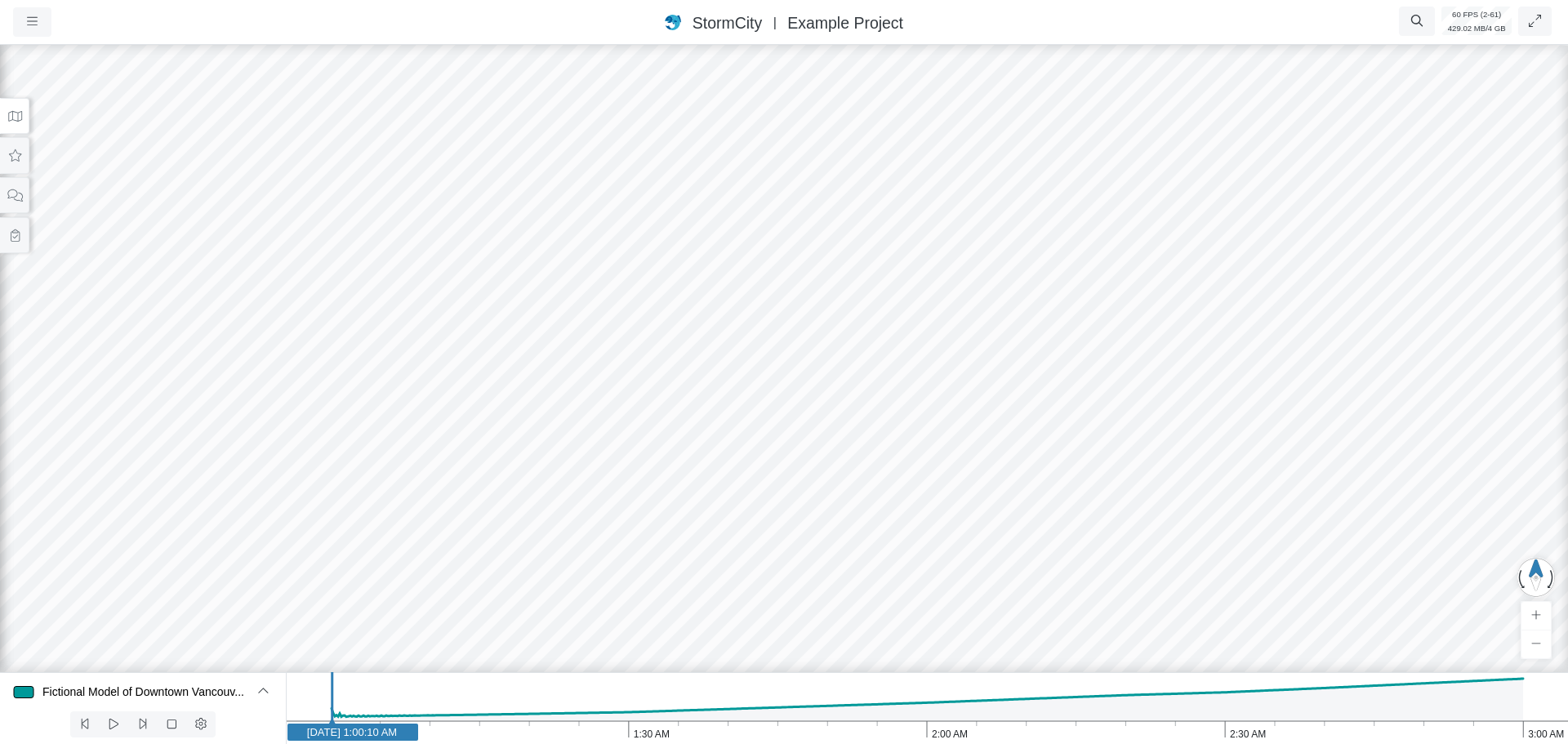
click at [548, 294] on div at bounding box center [784, 392] width 1568 height 702
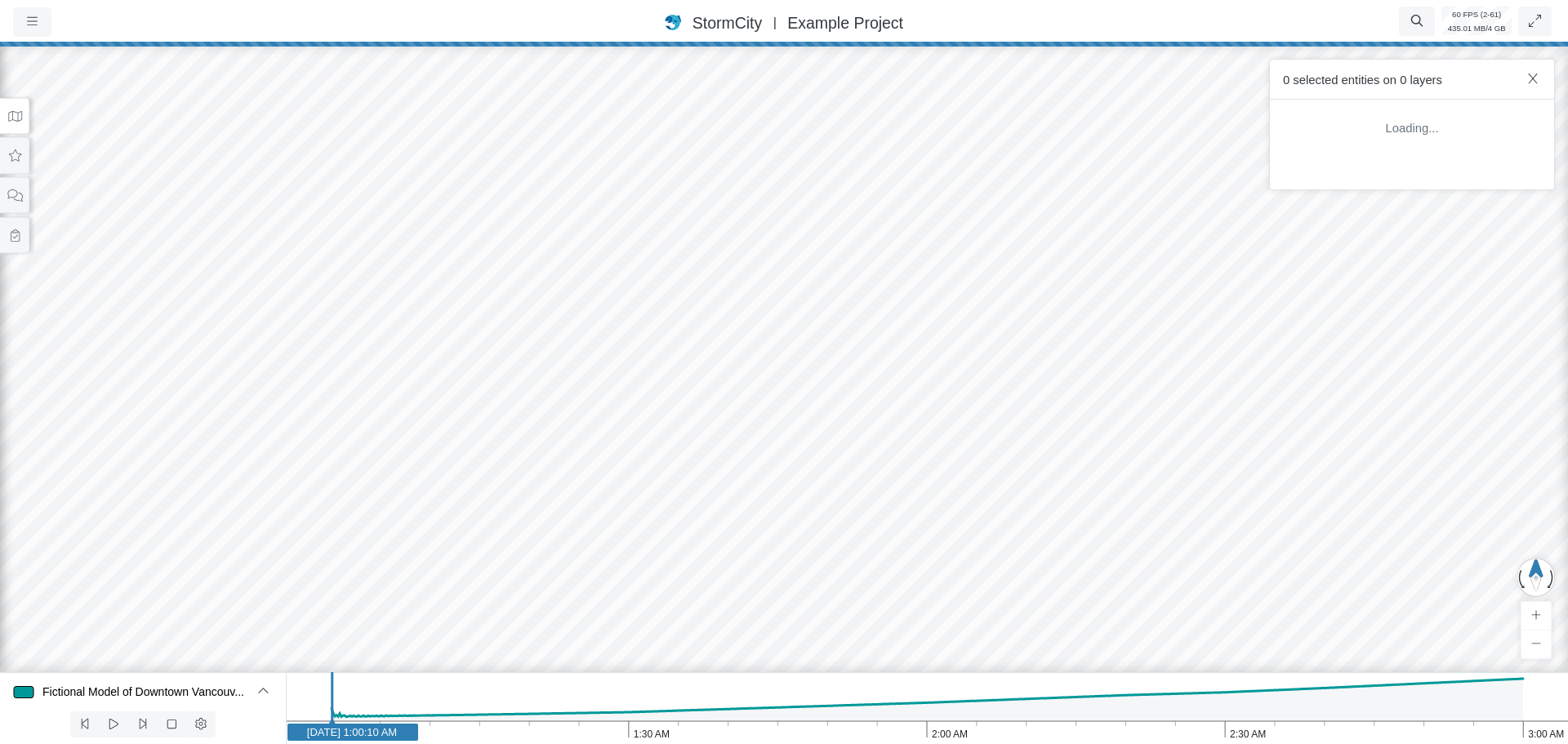
click at [535, 286] on div at bounding box center [784, 392] width 1568 height 702
click at [529, 279] on div at bounding box center [784, 392] width 1568 height 702
click at [535, 290] on div at bounding box center [784, 392] width 1568 height 702
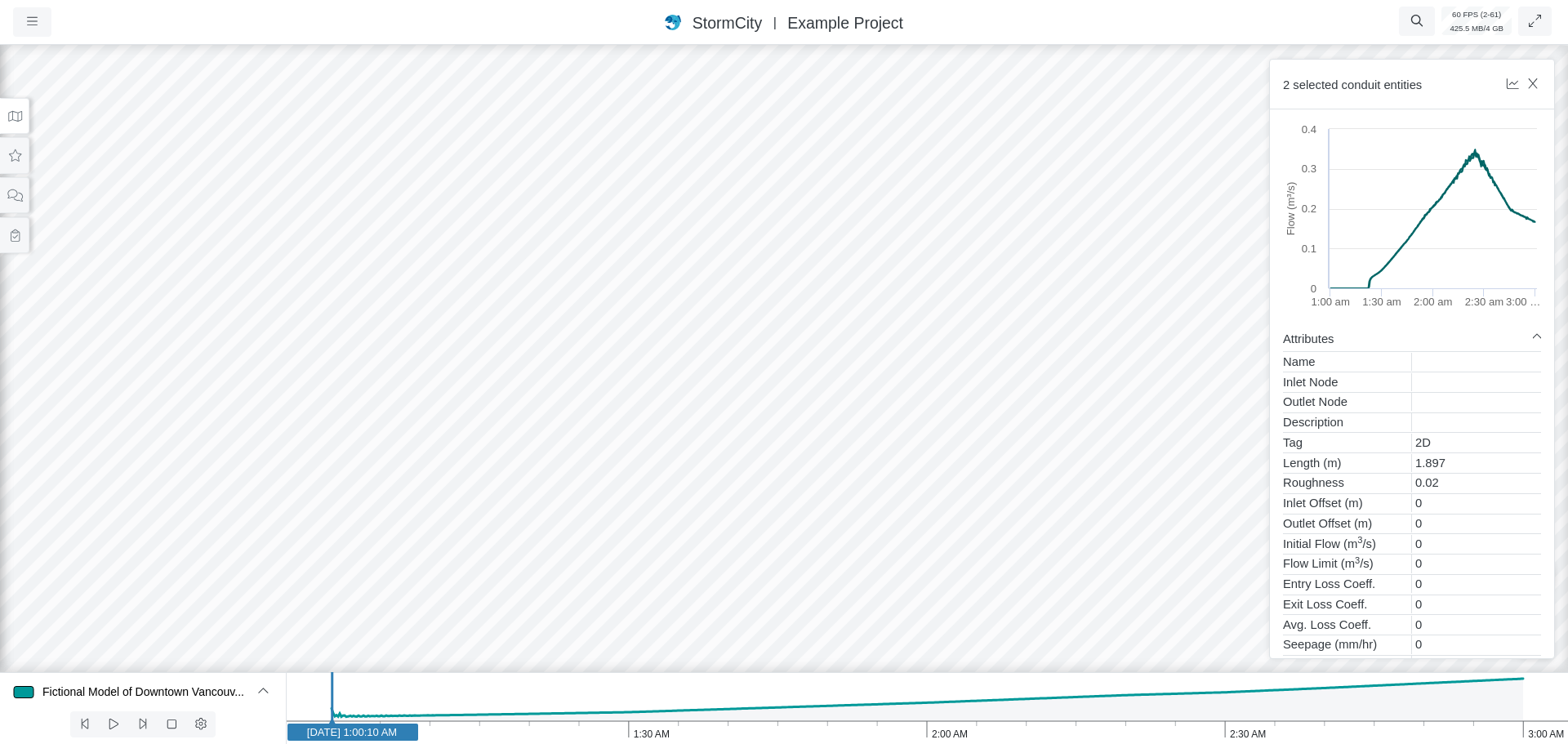
click at [647, 309] on div at bounding box center [784, 392] width 1568 height 702
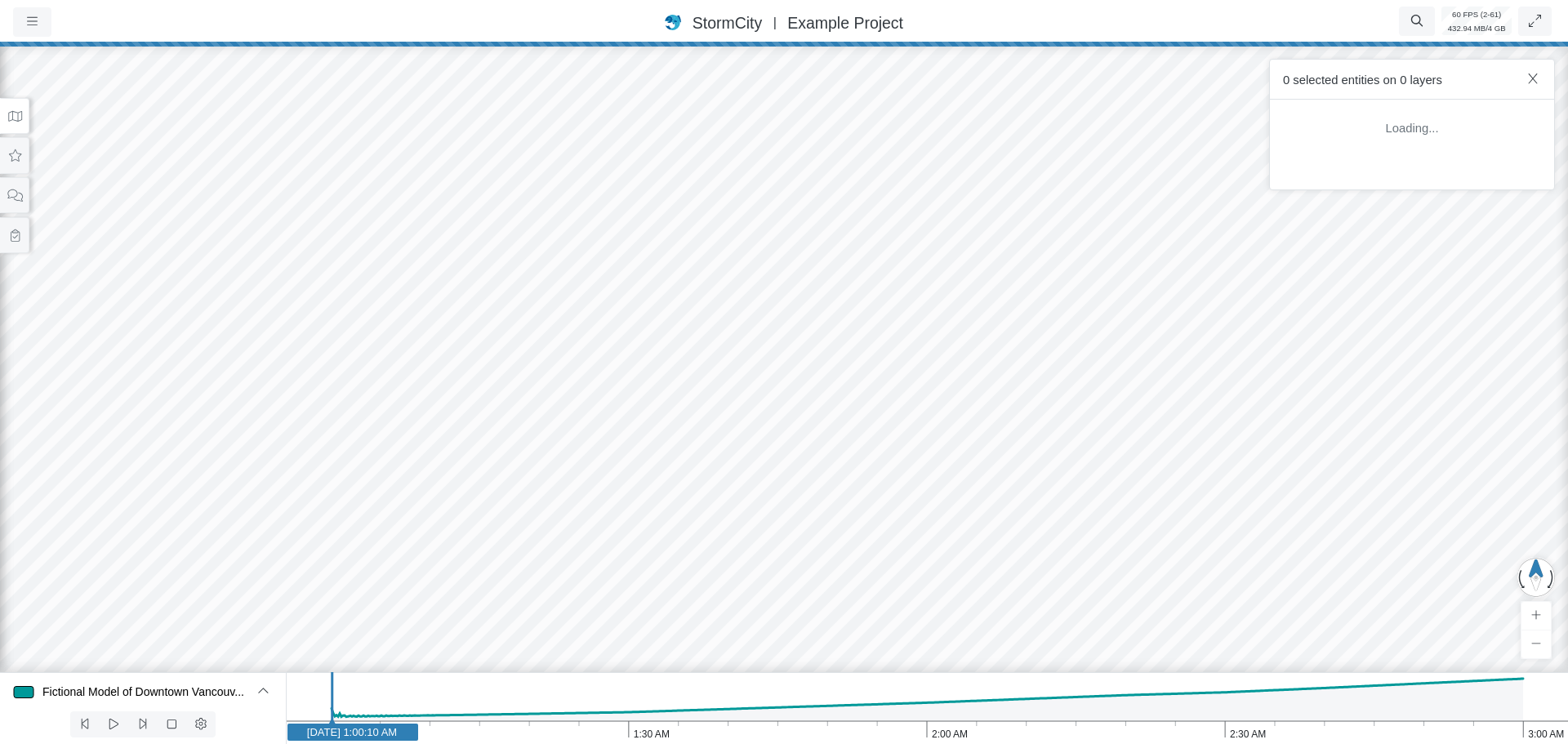
click at [665, 332] on div at bounding box center [784, 392] width 1568 height 702
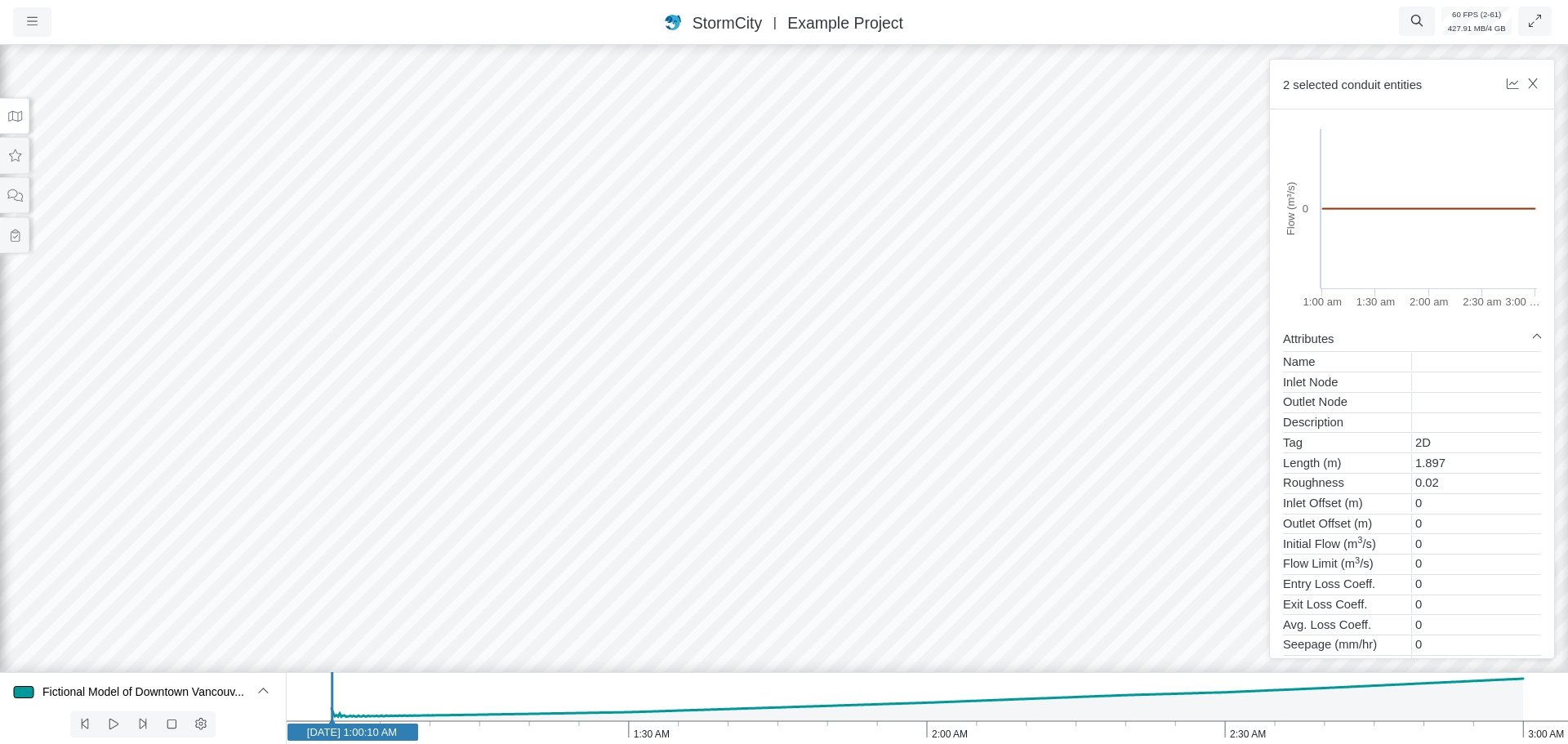
click at [660, 333] on div at bounding box center [784, 392] width 1568 height 702
click at [16, 123] on button at bounding box center [14, 116] width 29 height 37
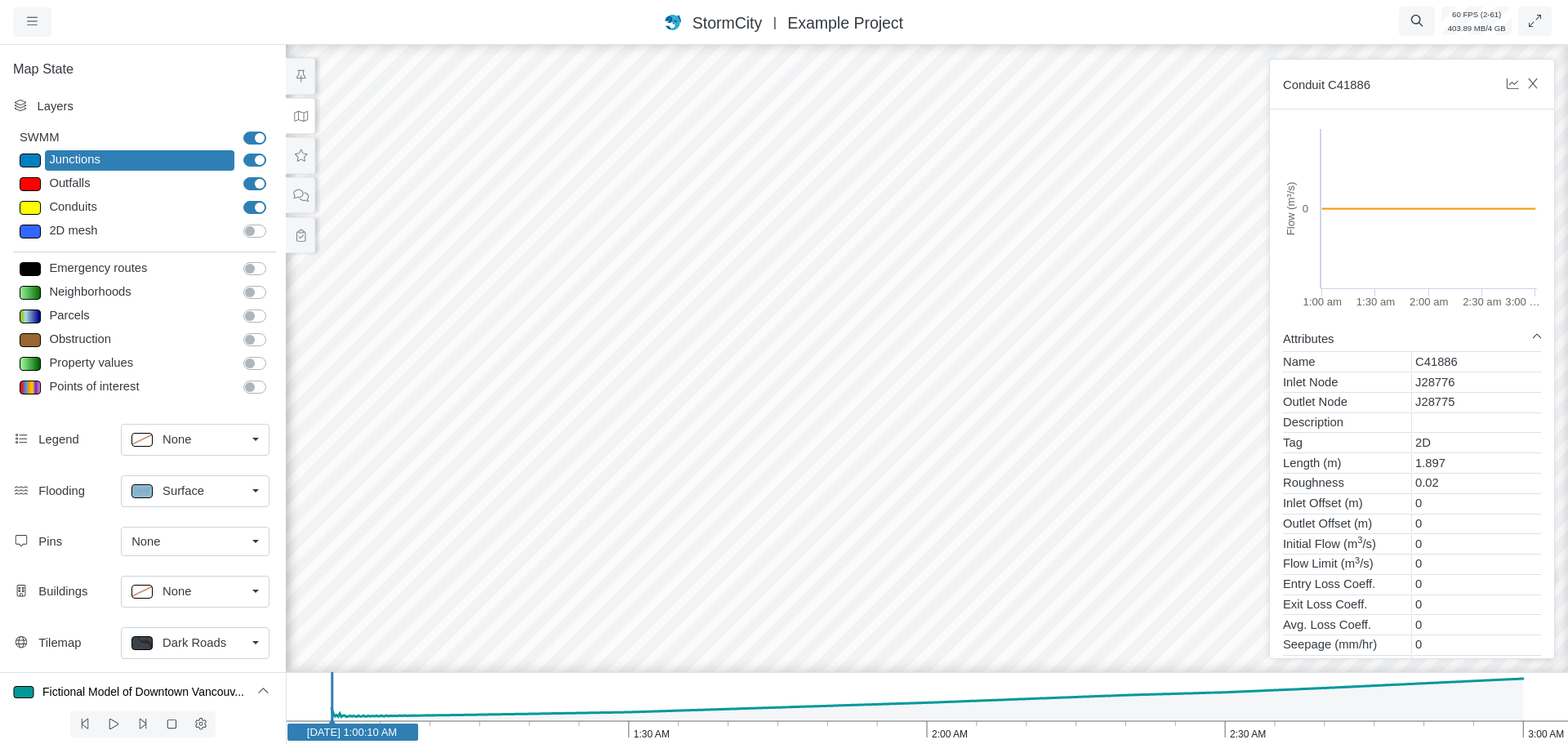
click at [34, 208] on div at bounding box center [29, 207] width 21 height 14
type input "Visible"
checkbox input "true"
type input "2"
checkbox input "true"
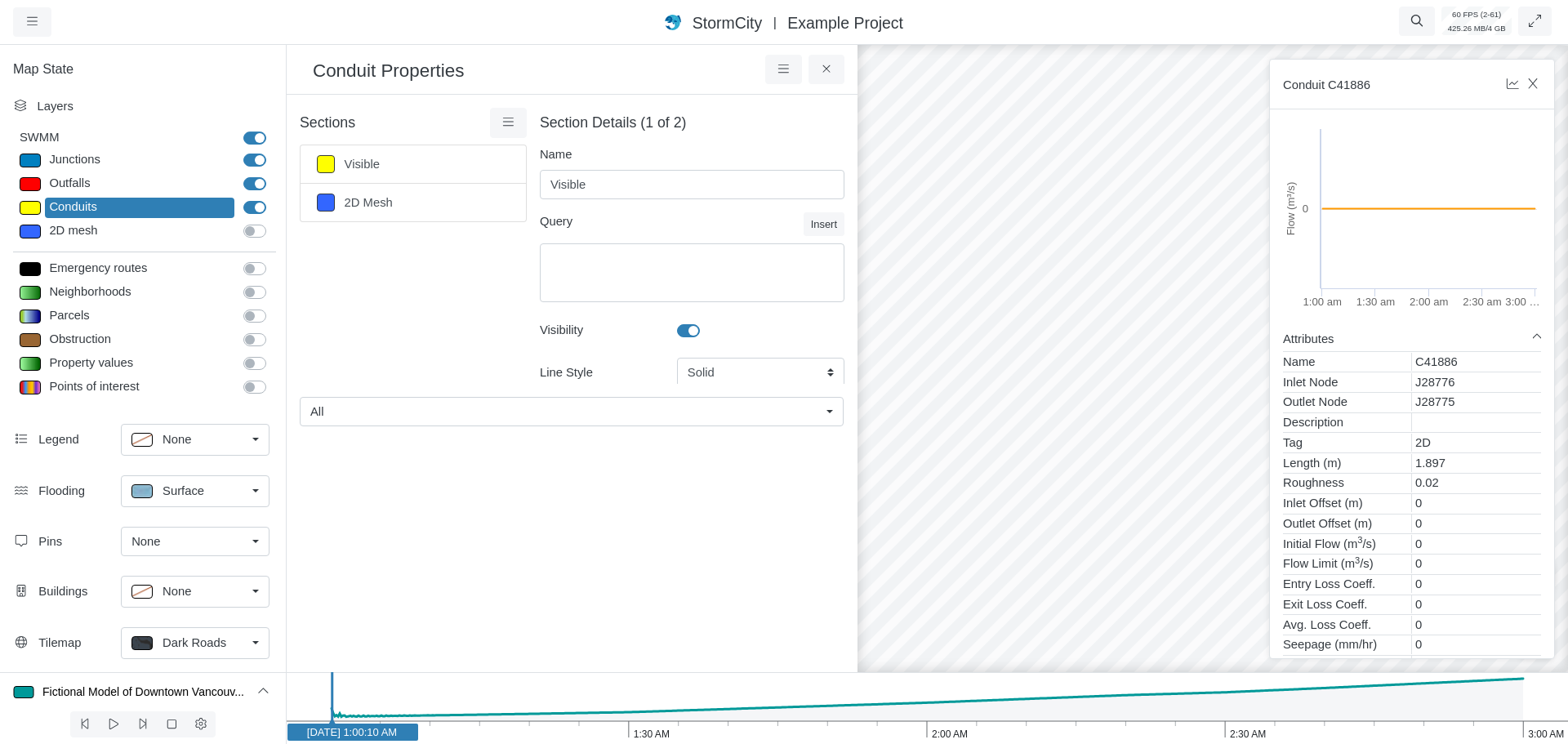
click at [707, 321] on label at bounding box center [707, 321] width 0 height 0
click at [677, 330] on input "Visibility" at bounding box center [683, 329] width 13 height 16
checkbox input "true"
type input "2"
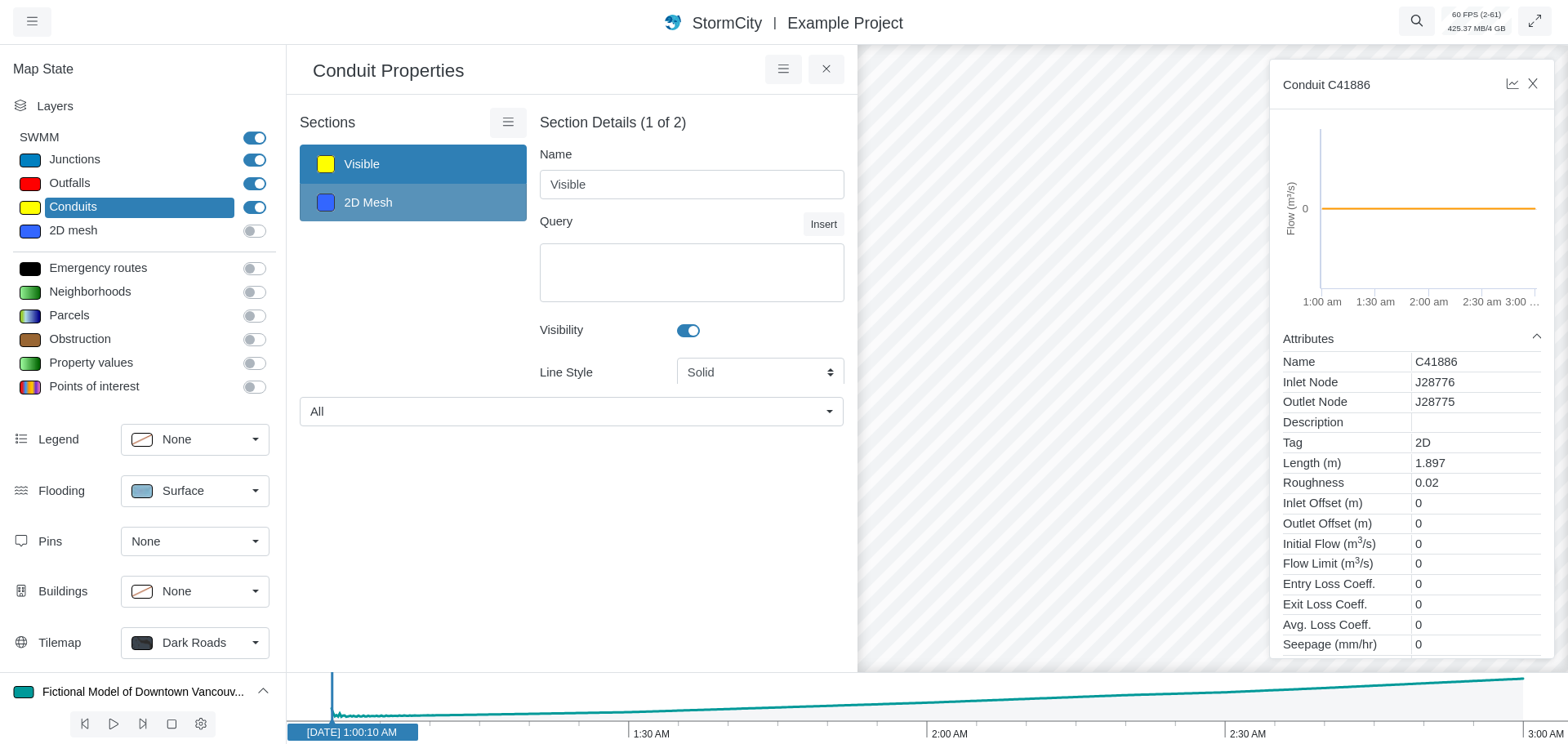
click at [397, 208] on link "2D Mesh" at bounding box center [414, 202] width 227 height 38
type input "2D Mesh"
type textarea "Tag='2D_In'"
checkbox input "false"
type input "4"
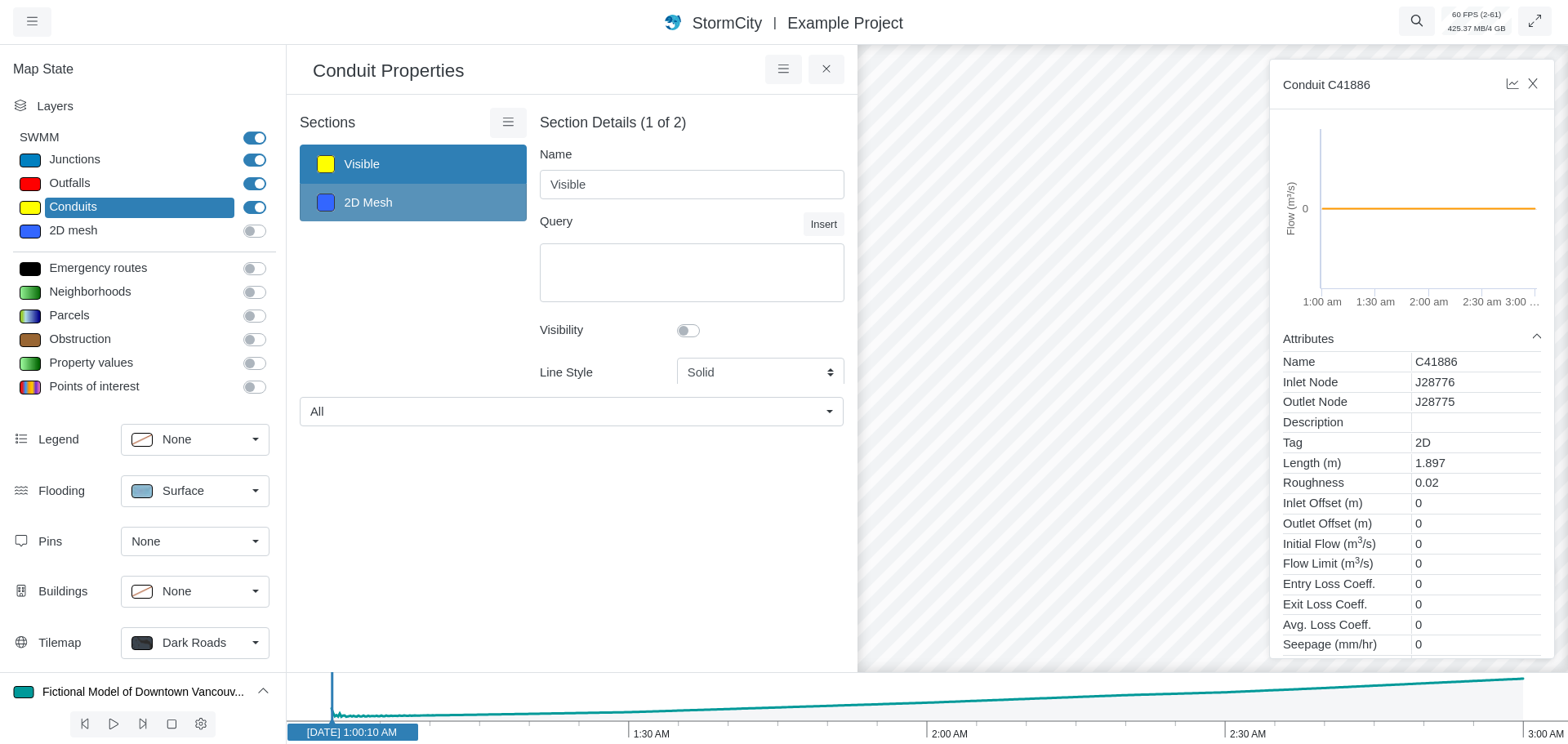
checkbox input "false"
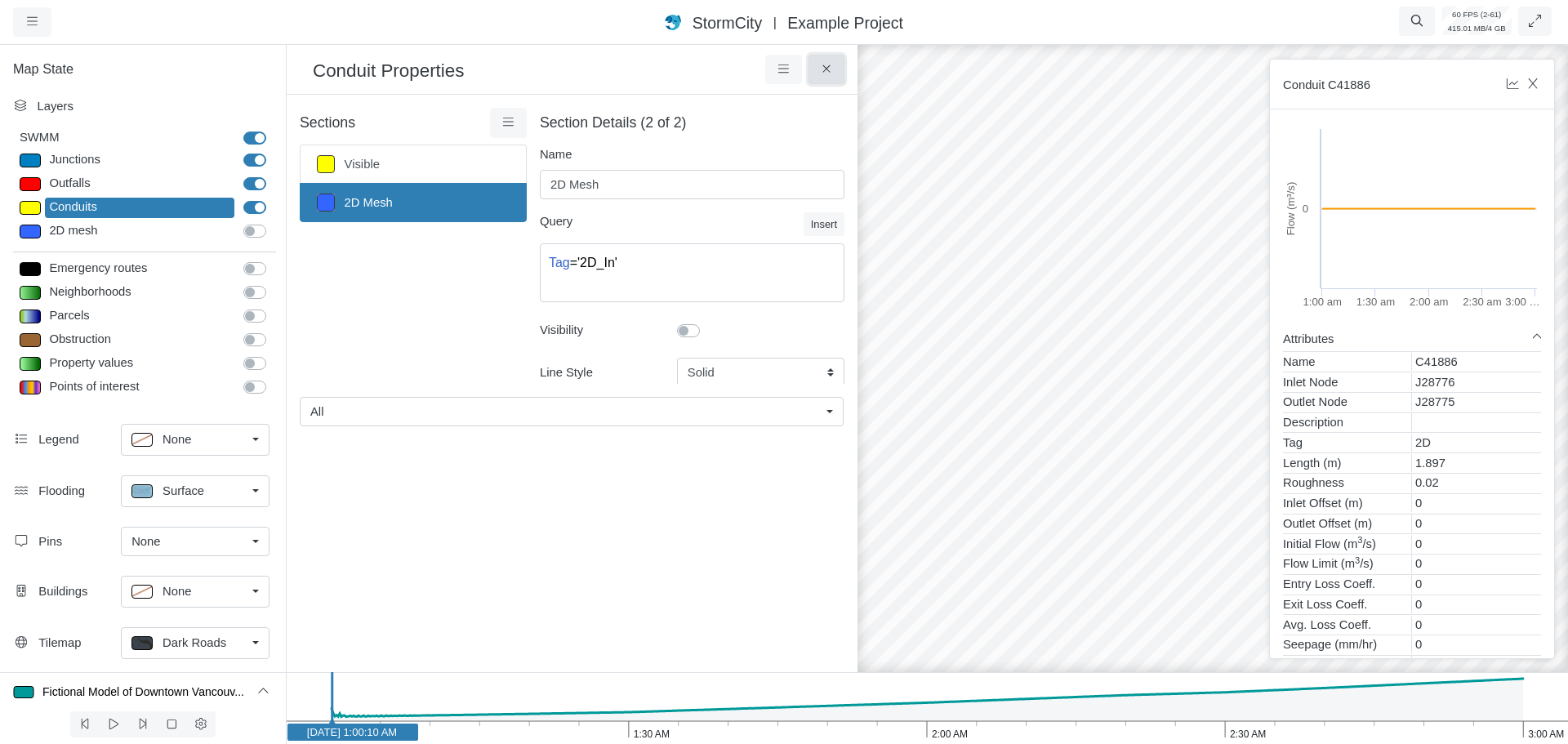
drag, startPoint x: 827, startPoint y: 68, endPoint x: 802, endPoint y: 112, distance: 50.6
click at [826, 68] on icon at bounding box center [827, 68] width 16 height 13
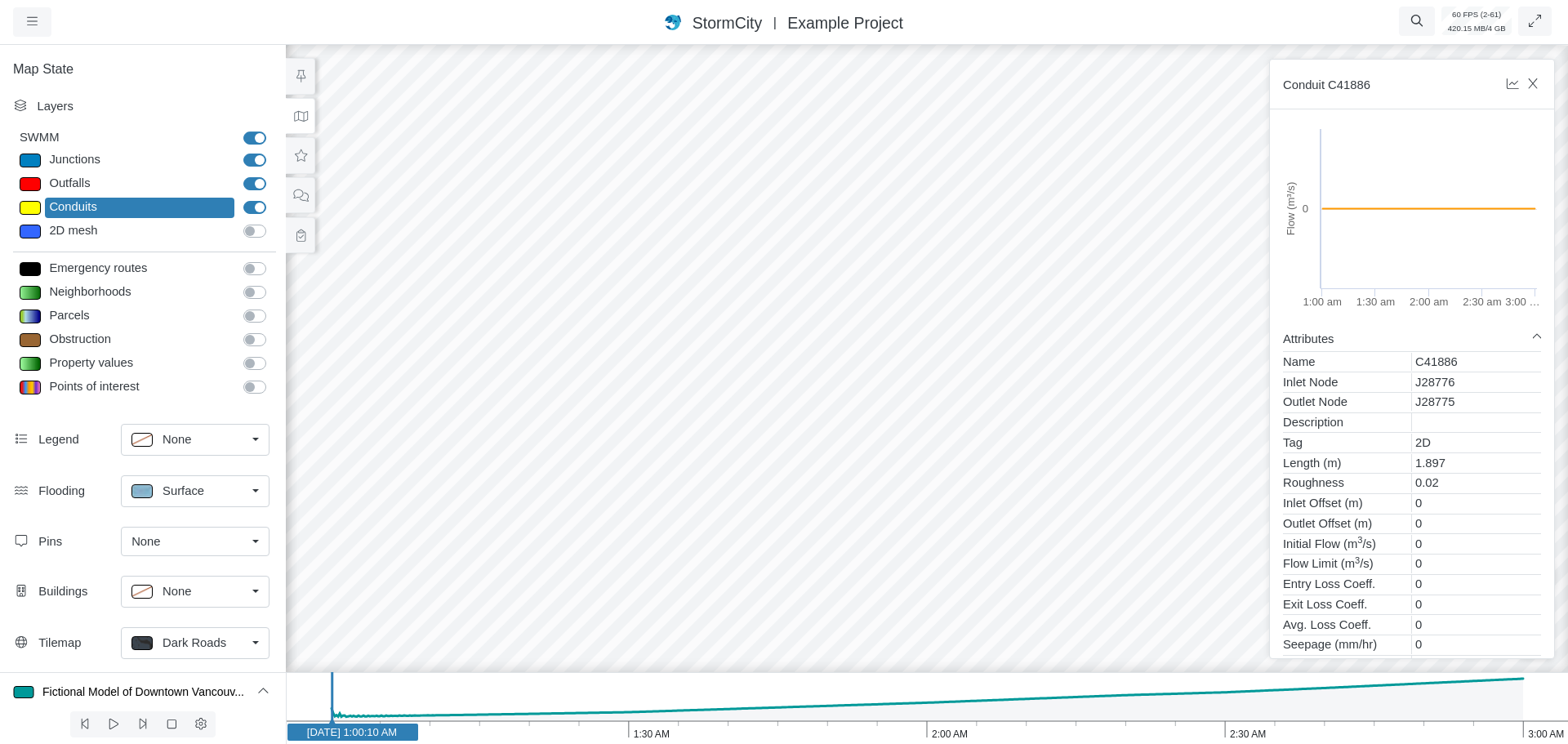
click at [749, 281] on div at bounding box center [926, 392] width 1568 height 702
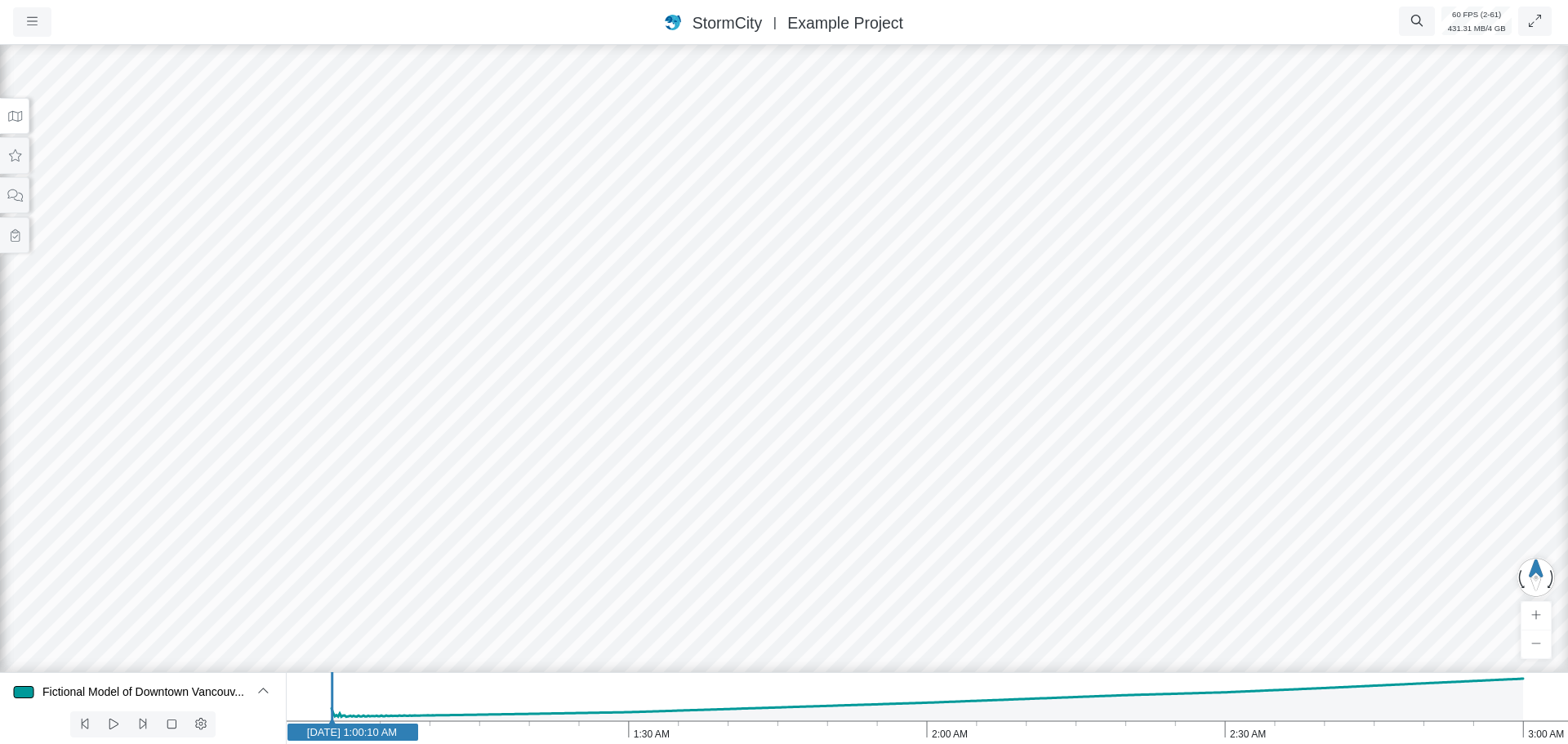
click at [652, 273] on div at bounding box center [784, 392] width 1568 height 702
click at [661, 280] on div at bounding box center [784, 392] width 1568 height 702
click at [683, 293] on div at bounding box center [784, 392] width 1568 height 702
click at [691, 298] on div at bounding box center [784, 392] width 1568 height 702
click at [16, 121] on icon at bounding box center [15, 116] width 14 height 11
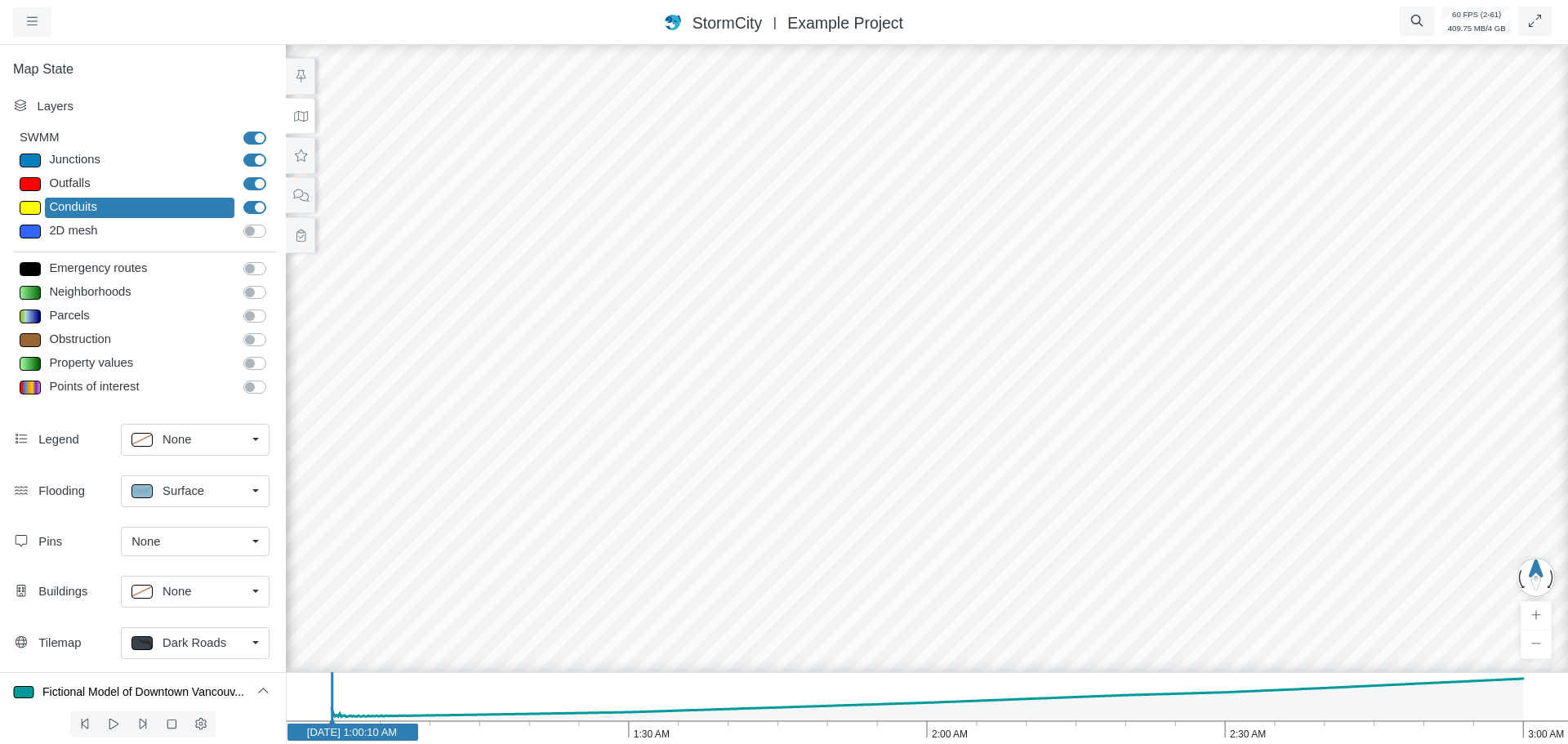
click at [273, 222] on label "2D mesh" at bounding box center [273, 222] width 0 height 0
click at [247, 231] on input "2D mesh" at bounding box center [250, 230] width 13 height 16
checkbox input "true"
type input "4"
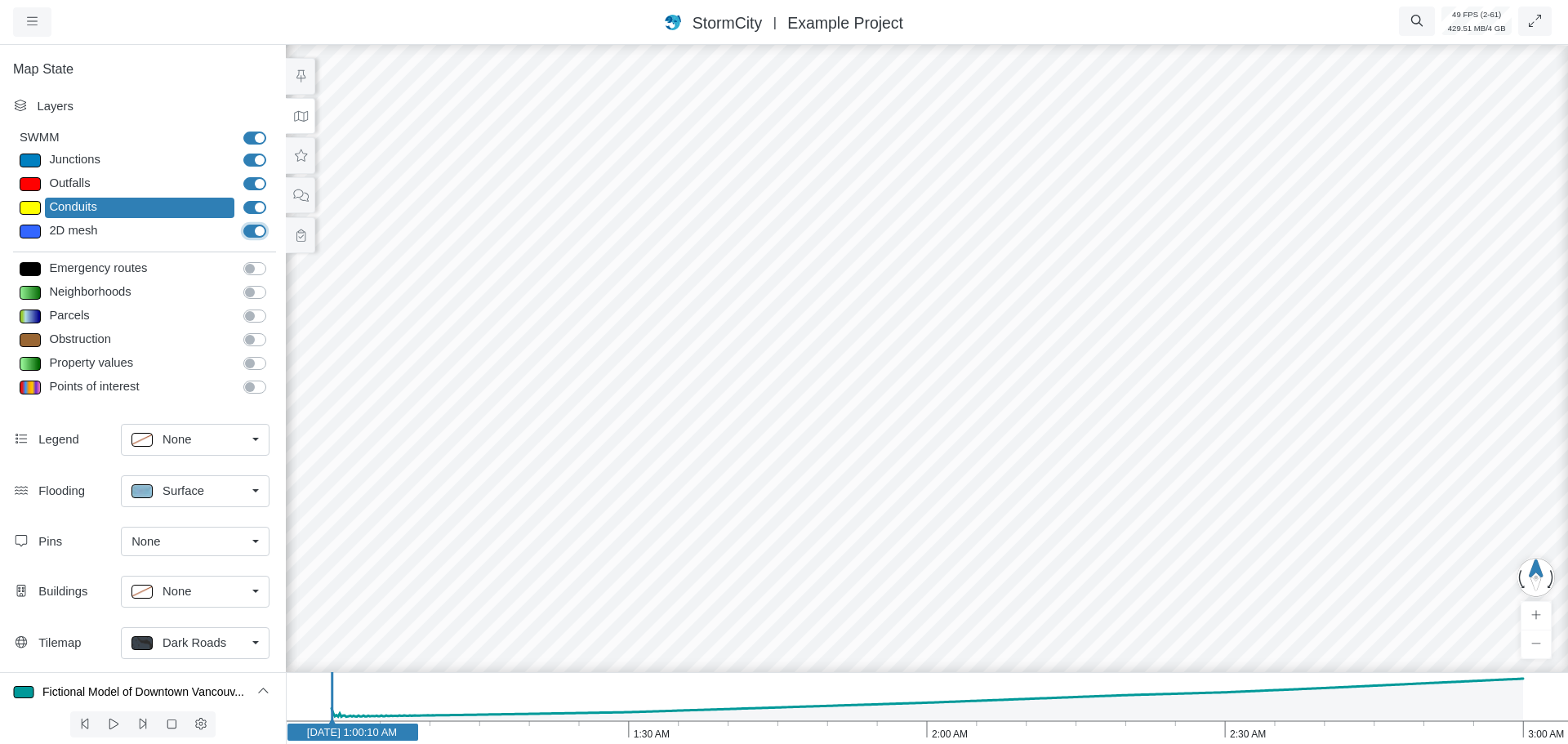
click at [246, 224] on input "2D mesh" at bounding box center [250, 230] width 13 height 16
checkbox input "false"
type input "4"
click at [807, 316] on div at bounding box center [926, 392] width 1568 height 702
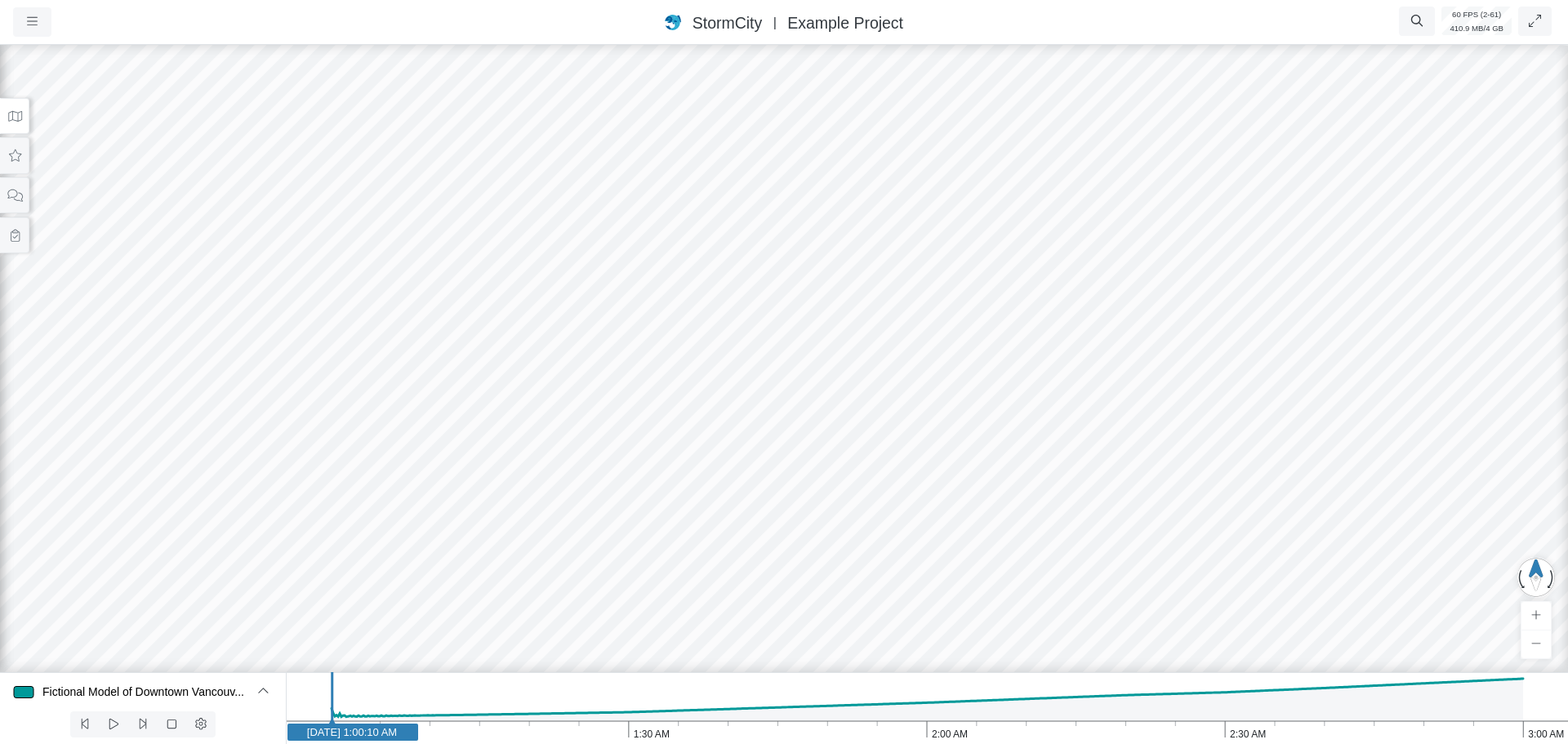
click at [666, 321] on div at bounding box center [784, 392] width 1568 height 702
click at [681, 305] on div at bounding box center [784, 392] width 1568 height 702
click at [685, 296] on div at bounding box center [784, 392] width 1568 height 702
click at [666, 276] on div at bounding box center [784, 392] width 1568 height 702
